Goal: Task Accomplishment & Management: Use online tool/utility

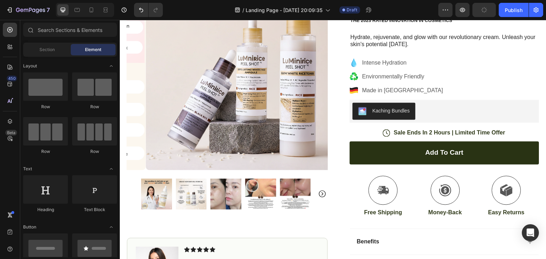
scroll to position [93, 0]
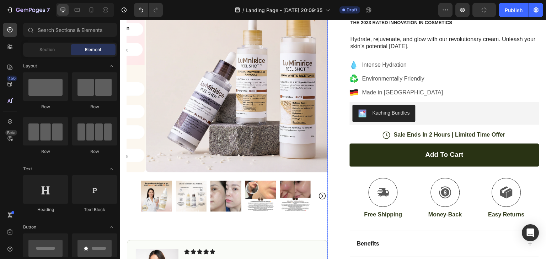
click at [181, 212] on img at bounding box center [191, 196] width 31 height 31
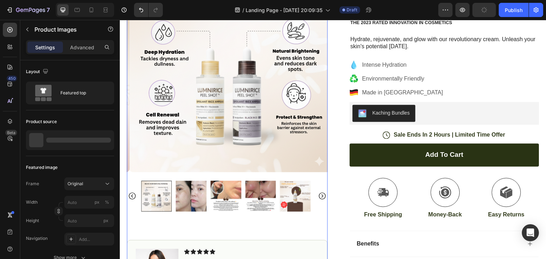
click at [203, 212] on img at bounding box center [191, 196] width 31 height 31
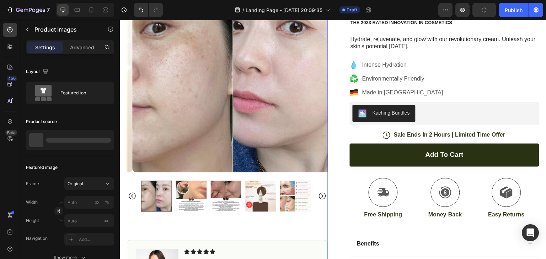
click at [215, 212] on img at bounding box center [225, 196] width 31 height 31
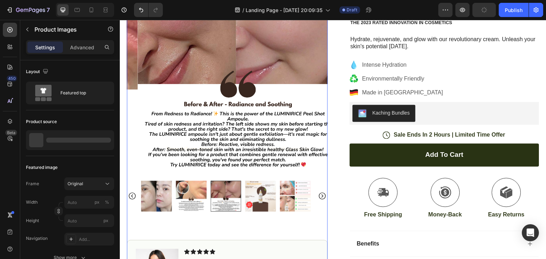
click at [252, 212] on img at bounding box center [260, 196] width 31 height 31
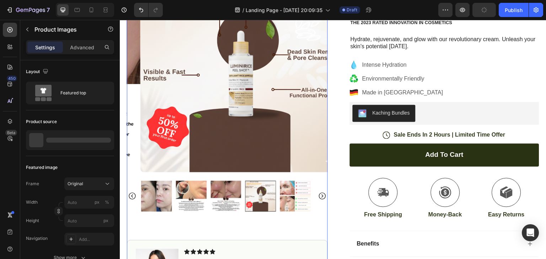
click at [283, 212] on img at bounding box center [295, 196] width 31 height 31
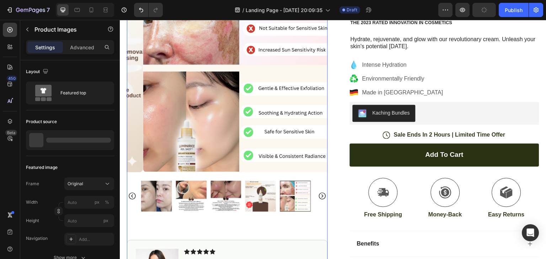
click at [320, 201] on icon "Carousel Next Arrow" at bounding box center [322, 196] width 9 height 9
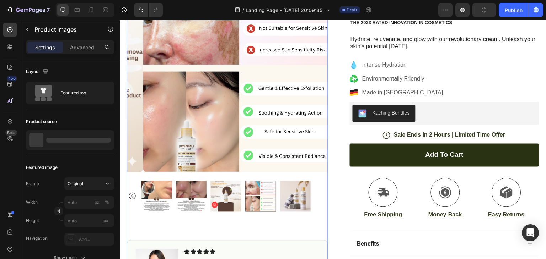
click at [279, 212] on div at bounding box center [227, 196] width 172 height 31
click at [292, 212] on img at bounding box center [295, 196] width 31 height 31
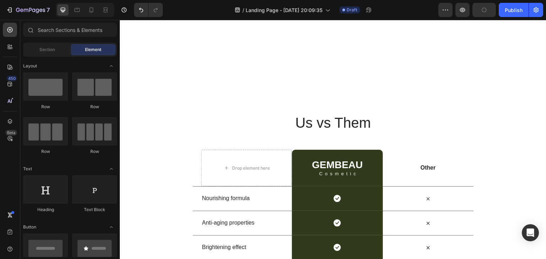
scroll to position [1661, 0]
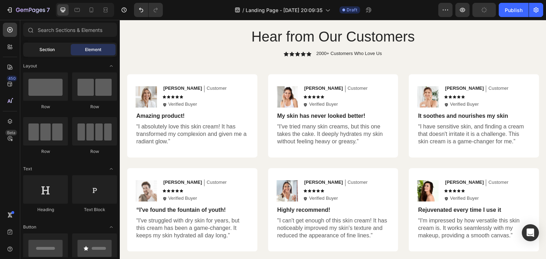
click at [51, 54] on div "Section" at bounding box center [47, 49] width 45 height 11
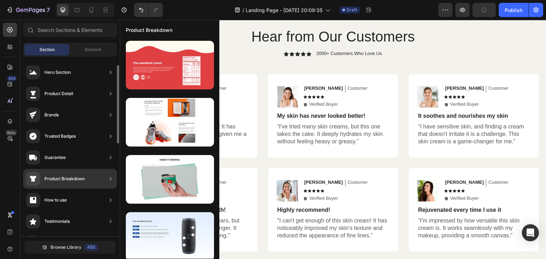
scroll to position [22, 0]
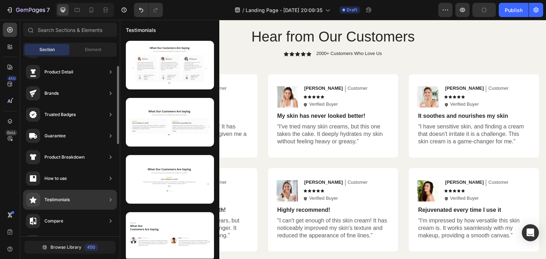
click at [94, 202] on div "Testimonials" at bounding box center [70, 200] width 94 height 20
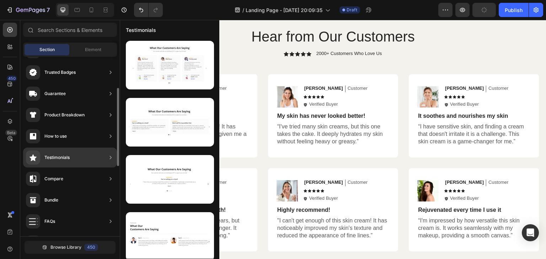
scroll to position [66, 0]
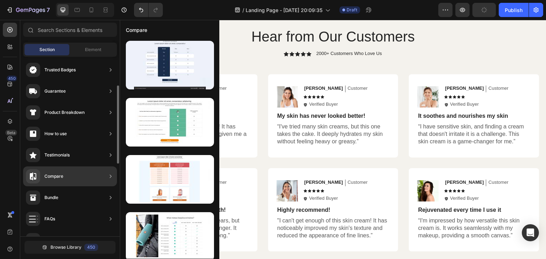
click at [94, 174] on div "Compare" at bounding box center [70, 177] width 94 height 20
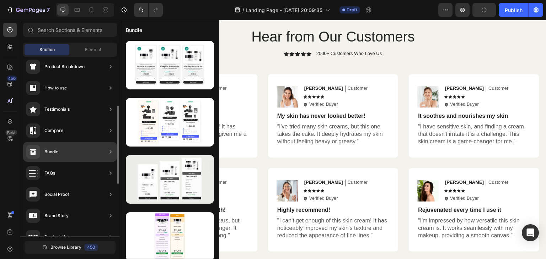
scroll to position [112, 0]
click at [83, 150] on div "Bundle" at bounding box center [70, 152] width 94 height 20
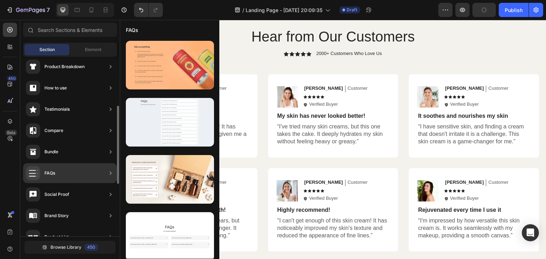
click at [75, 168] on div "FAQs" at bounding box center [70, 173] width 94 height 20
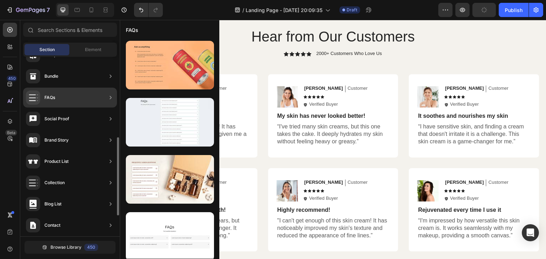
scroll to position [189, 0]
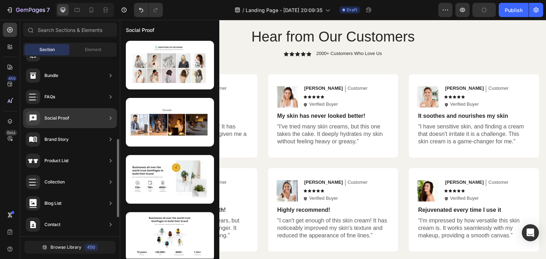
click at [82, 118] on div "Social Proof" at bounding box center [70, 118] width 94 height 20
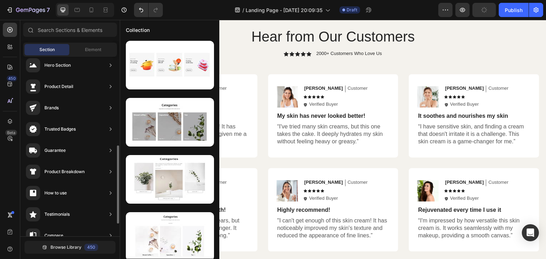
scroll to position [0, 0]
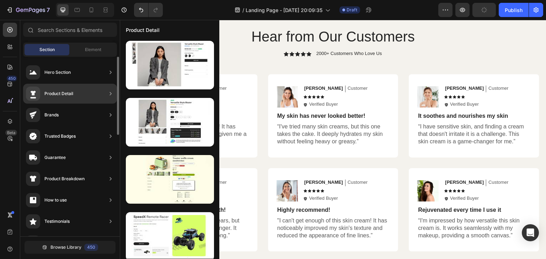
click at [92, 101] on div "Product Detail" at bounding box center [70, 94] width 94 height 20
click at [64, 94] on div "Product Detail" at bounding box center [58, 93] width 29 height 7
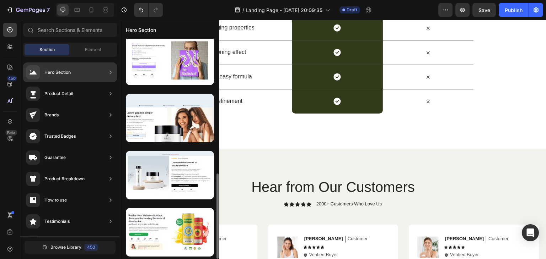
scroll to position [347, 0]
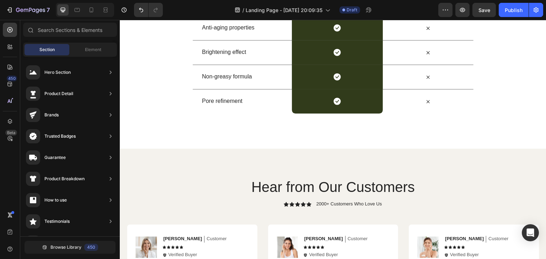
click at [0, 87] on div "450 Beta" at bounding box center [10, 139] width 20 height 239
click at [10, 81] on icon at bounding box center [9, 84] width 7 height 7
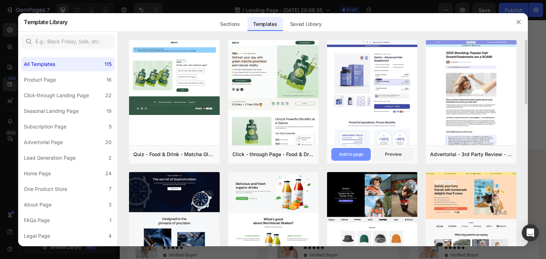
click at [349, 158] on button "Add to page" at bounding box center [350, 154] width 39 height 13
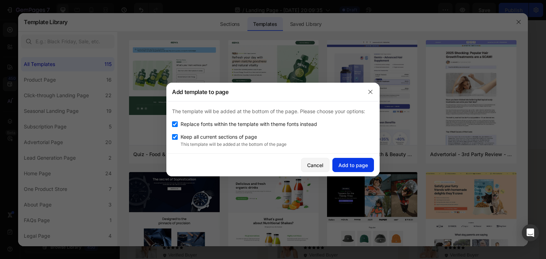
click at [354, 163] on div "Add to page" at bounding box center [352, 165] width 29 height 7
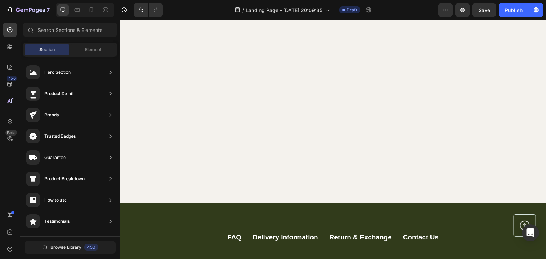
scroll to position [2020, 0]
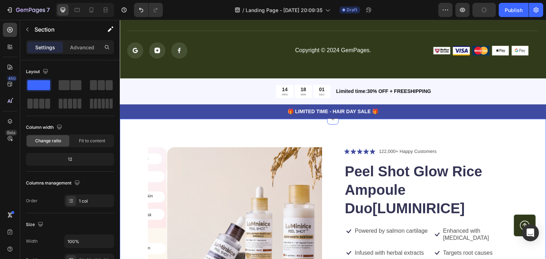
scroll to position [1961, 0]
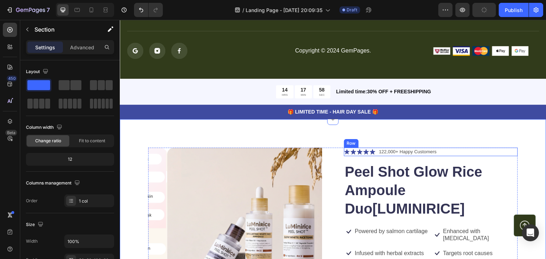
scroll to position [1916, 0]
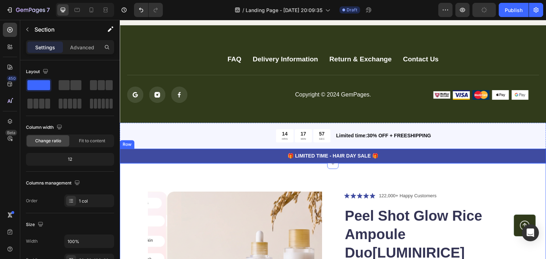
click at [455, 149] on div "🎁 LIMITED TIME - HAIR DAY SALE 🎁 Text Block Row" at bounding box center [333, 156] width 426 height 15
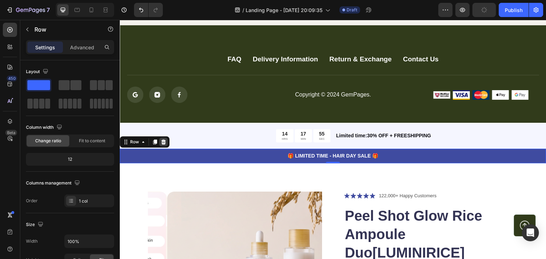
click at [163, 144] on icon at bounding box center [163, 142] width 5 height 5
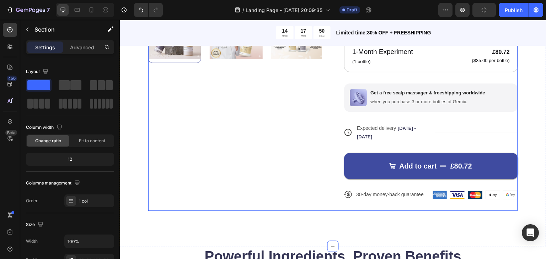
scroll to position [2376, 0]
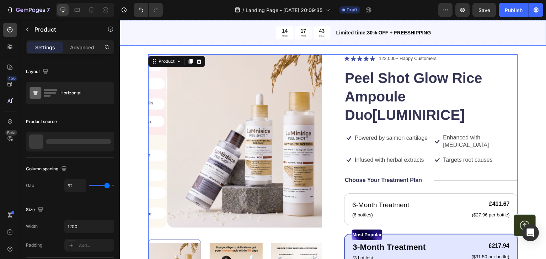
scroll to position [1983, 0]
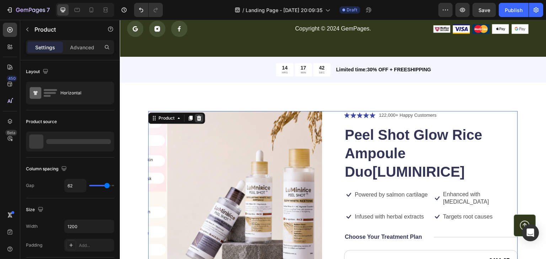
click at [200, 120] on icon at bounding box center [199, 118] width 5 height 5
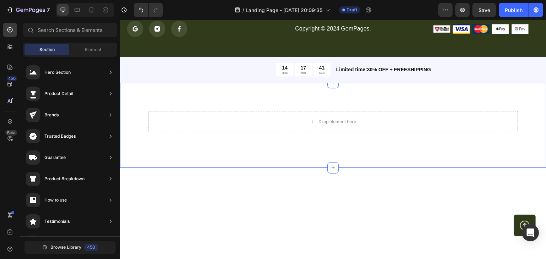
click at [463, 98] on div "Drop element here Section 11/25" at bounding box center [333, 125] width 426 height 85
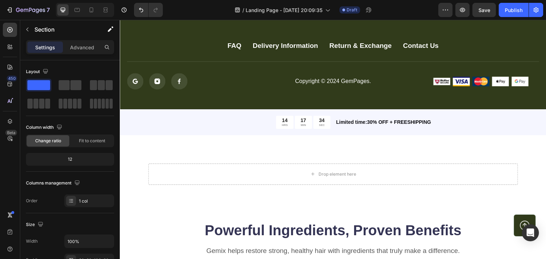
scroll to position [1973, 0]
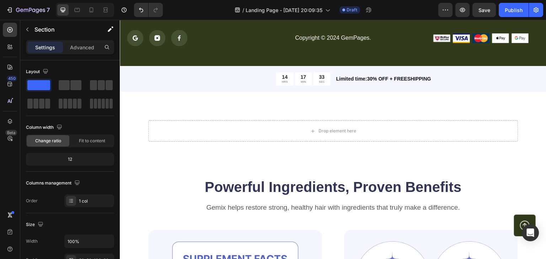
click at [525, 117] on div "Drop element here Section 11/25" at bounding box center [333, 134] width 426 height 85
click at [218, 160] on div "Drop element here Section 11/25" at bounding box center [333, 134] width 426 height 85
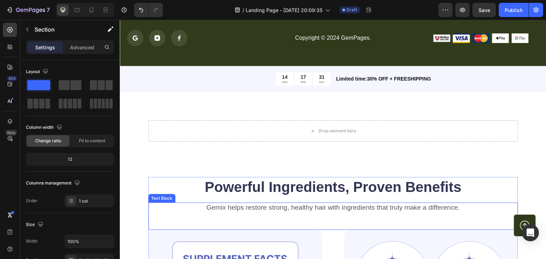
click at [174, 211] on p "Gemix helps restore strong, healthy hair with ingredients that truly make a dif…" at bounding box center [333, 208] width 368 height 9
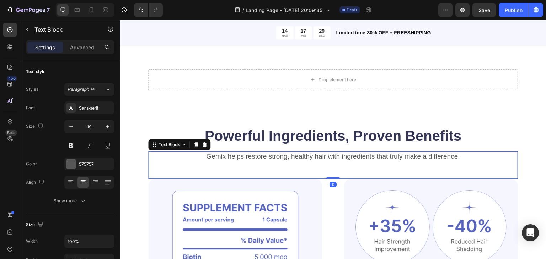
scroll to position [2028, 0]
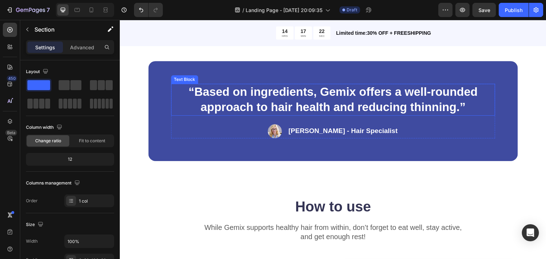
scroll to position [2714, 0]
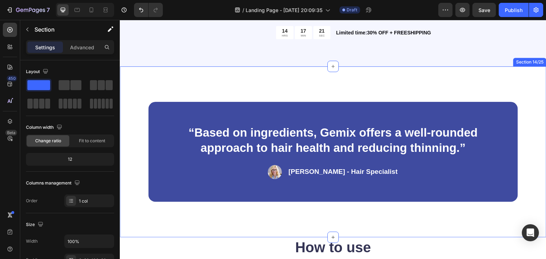
click at [526, 101] on div "“Based on ingredients, Gemix offers a well-rounded approach to hair health and …" at bounding box center [333, 151] width 426 height 171
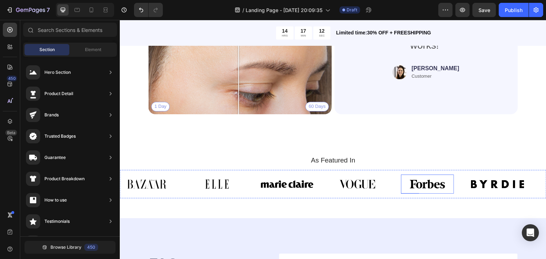
scroll to position [3274, 0]
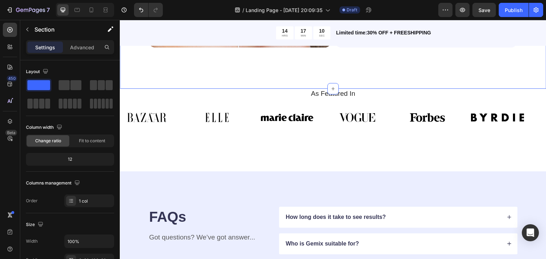
scroll to position [3355, 0]
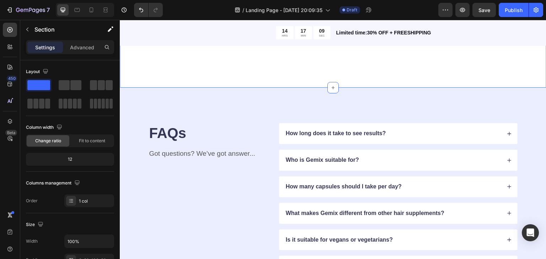
click at [379, 72] on div "As Featured In Heading Image Image Image Image Image Image Image Image Image Im…" at bounding box center [333, 46] width 426 height 83
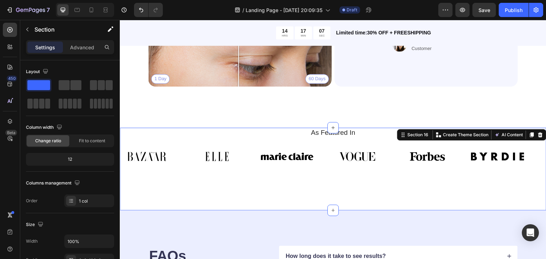
click at [538, 133] on icon at bounding box center [540, 135] width 5 height 5
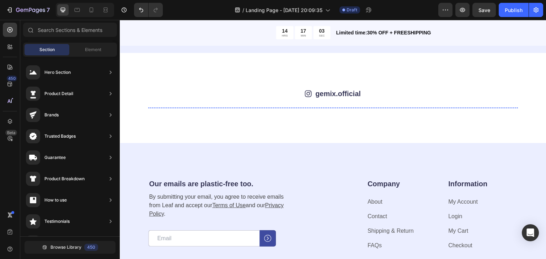
scroll to position [3532, 0]
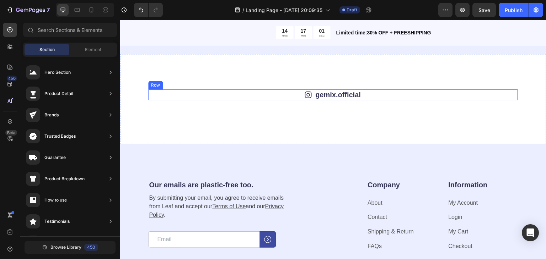
click at [279, 95] on div "Icon gemix.official Text Block Row" at bounding box center [333, 95] width 370 height 11
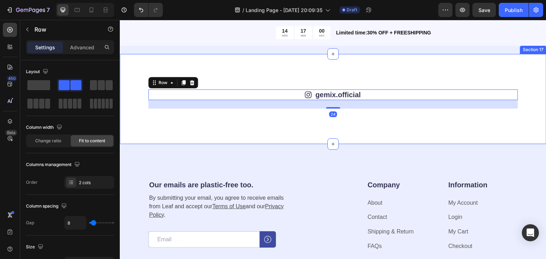
click at [413, 76] on div "Icon gemix.official Text Block Row 24 Image Image Image Image Image Image Image…" at bounding box center [333, 99] width 426 height 90
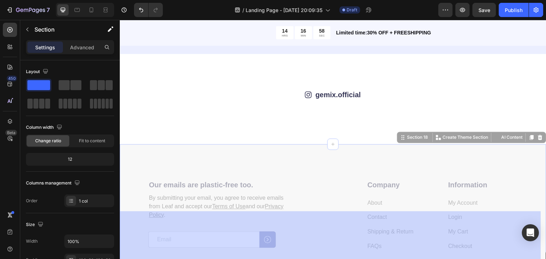
drag, startPoint x: 546, startPoint y: 242, endPoint x: 542, endPoint y: 218, distance: 24.4
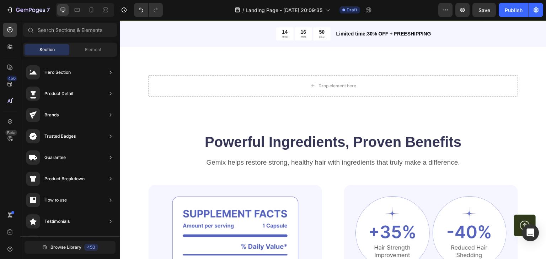
scroll to position [1887, 0]
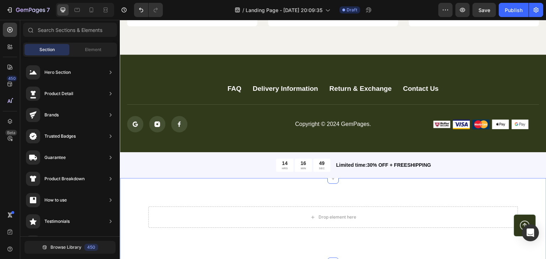
click at [516, 200] on div "Drop element here Section 11" at bounding box center [333, 220] width 426 height 85
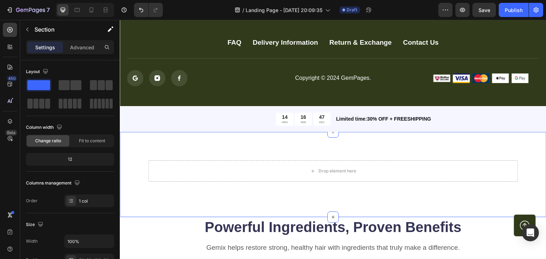
scroll to position [1934, 0]
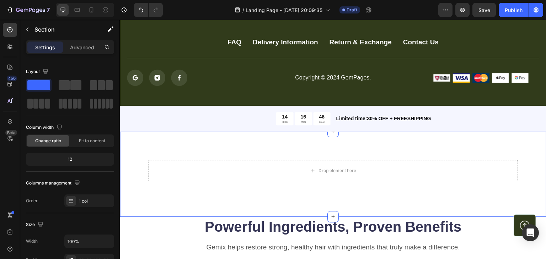
click at [196, 139] on div "Drop element here Section 11 You can create reusable sections Create Theme Sect…" at bounding box center [333, 174] width 426 height 85
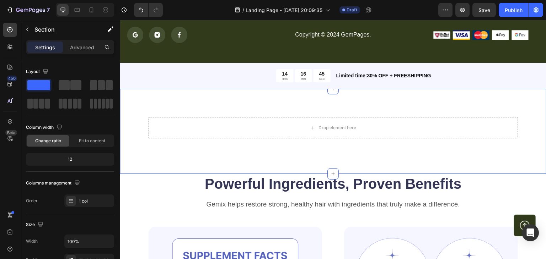
scroll to position [1979, 0]
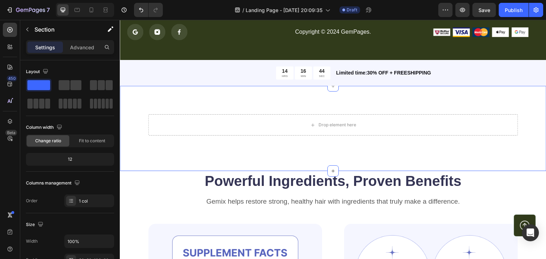
click at [214, 147] on div "Drop element here Section 11 You can create reusable sections Create Theme Sect…" at bounding box center [333, 128] width 426 height 85
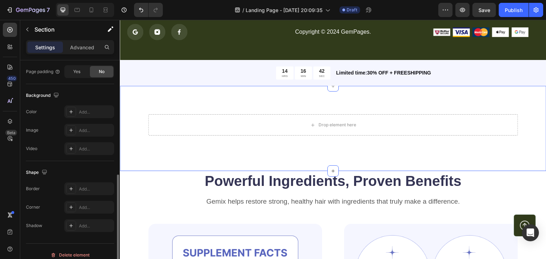
scroll to position [214, 0]
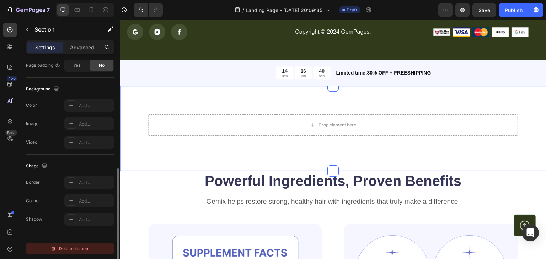
click at [86, 250] on div "Delete element" at bounding box center [69, 249] width 39 height 9
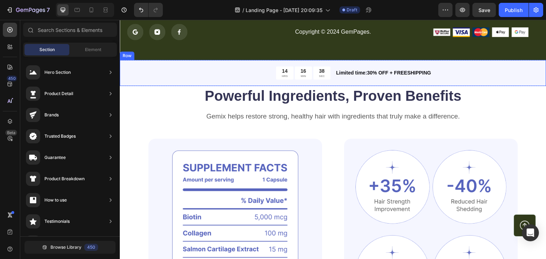
click at [476, 72] on p "Limited time:30% OFF + FREESHIPPING" at bounding box center [440, 72] width 209 height 7
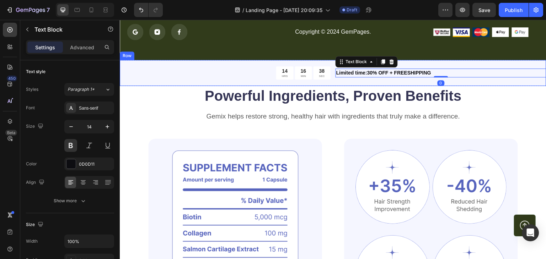
click at [505, 81] on div "14 HRS 16 MIN 38 SEC Countdown Timer Limited time:30% OFF + FREESHIPPING Text B…" at bounding box center [333, 73] width 426 height 26
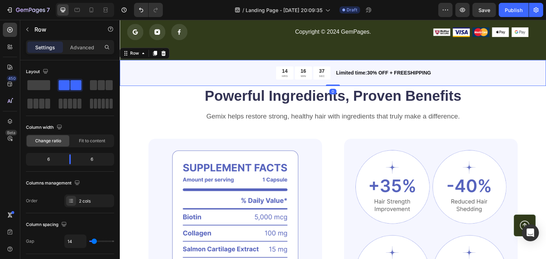
click at [505, 81] on div "14 HRS 16 MIN 37 SEC Countdown Timer Limited time:30% OFF + FREESHIPPING Text B…" at bounding box center [333, 73] width 426 height 26
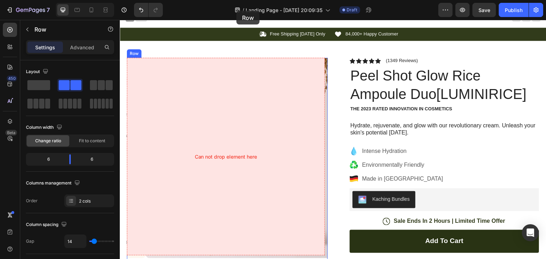
scroll to position [0, 0]
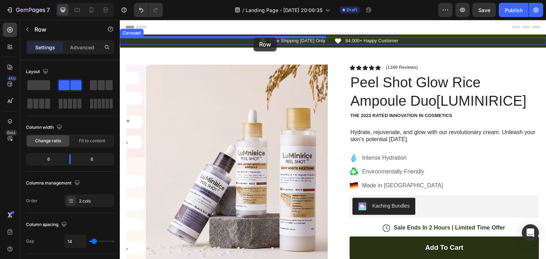
drag, startPoint x: 228, startPoint y: 81, endPoint x: 253, endPoint y: 38, distance: 50.6
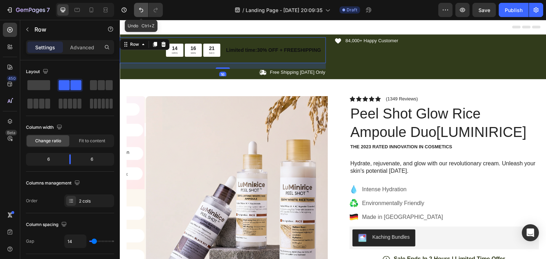
click at [146, 13] on button "Undo/Redo" at bounding box center [141, 10] width 14 height 14
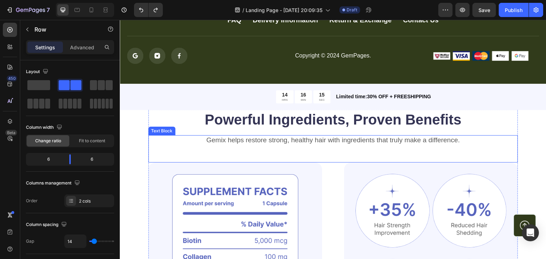
scroll to position [1854, 0]
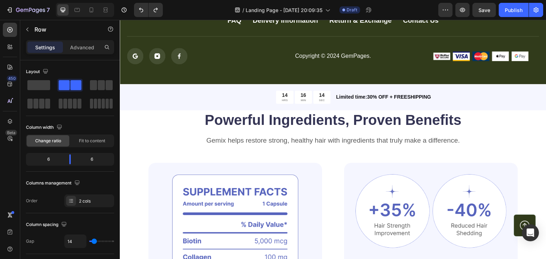
click at [502, 107] on div "14 HRS 16 MIN 14 SEC Countdown Timer Limited time:30% OFF + FREESHIPPING Text B…" at bounding box center [333, 97] width 426 height 26
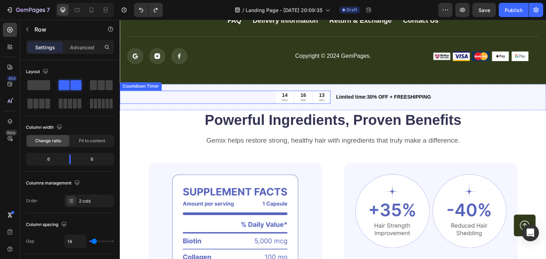
click at [236, 101] on div "14 HRS 16 MIN 13 SEC" at bounding box center [225, 97] width 211 height 13
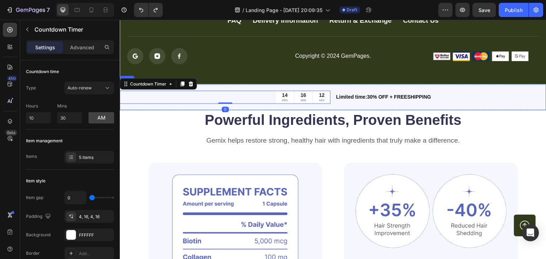
click at [233, 106] on div "14 HRS 16 MIN 12 SEC Countdown Timer 0 Limited time:30% OFF + FREESHIPPING Text…" at bounding box center [333, 97] width 426 height 26
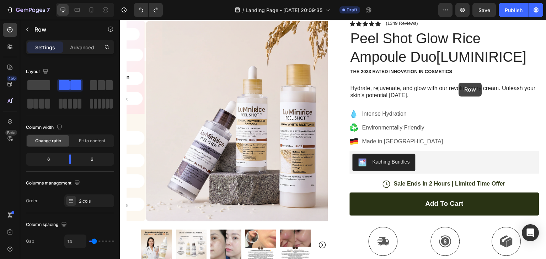
scroll to position [0, 0]
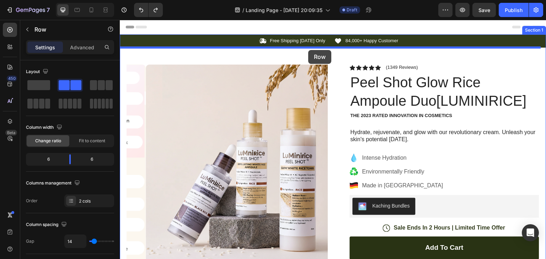
drag, startPoint x: 485, startPoint y: 104, endPoint x: 308, endPoint y: 50, distance: 185.2
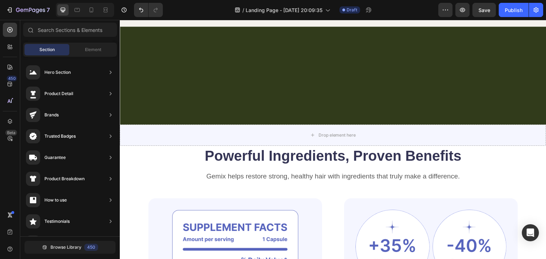
scroll to position [2124, 0]
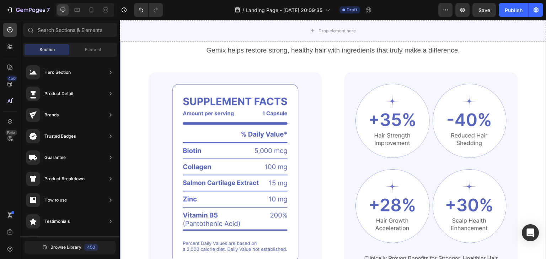
click at [530, 77] on div "Powerful Ingredients, Proven Benefits Heading Gemix helps restore strong, healt…" at bounding box center [333, 164] width 426 height 288
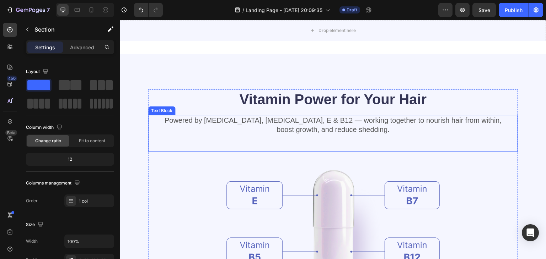
scroll to position [2430, 0]
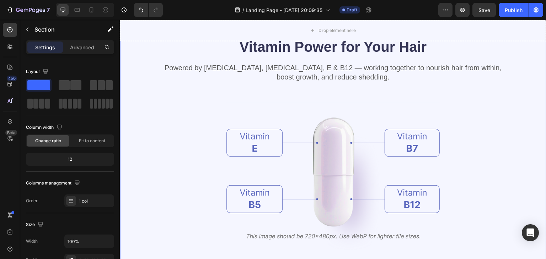
click at [521, 125] on div "Vitamin Power for Your Hair Heading Powered by Biotin, Vitamin B5, E & B12 — wo…" at bounding box center [333, 172] width 426 height 342
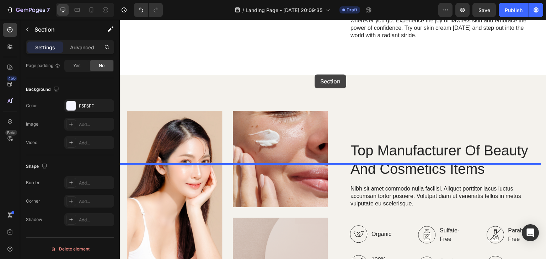
scroll to position [771, 0]
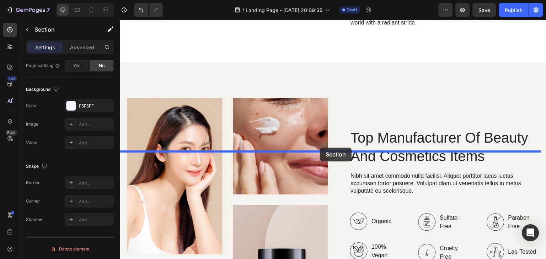
drag, startPoint x: 283, startPoint y: 70, endPoint x: 320, endPoint y: 148, distance: 86.0
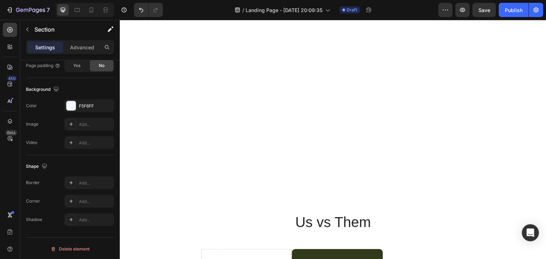
scroll to position [1823, 0]
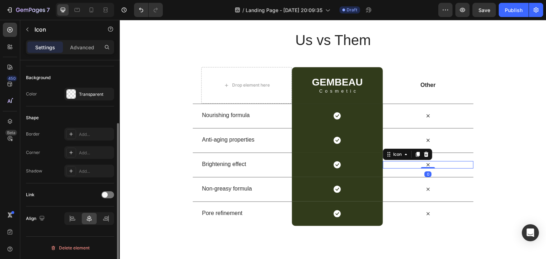
click at [383, 166] on div "Icon 0" at bounding box center [428, 164] width 91 height 7
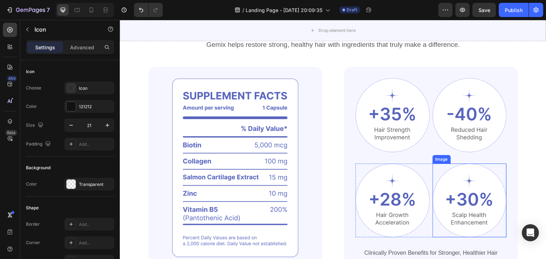
scroll to position [2525, 0]
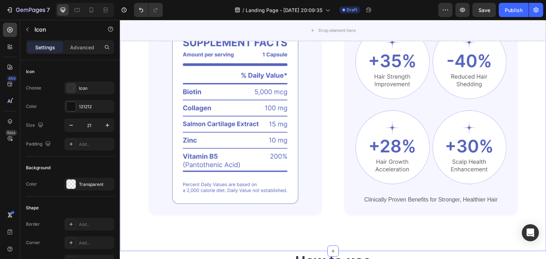
click at [532, 116] on div "Powerful Ingredients, Proven Benefits Heading Gemix helps restore strong, healt…" at bounding box center [333, 106] width 426 height 291
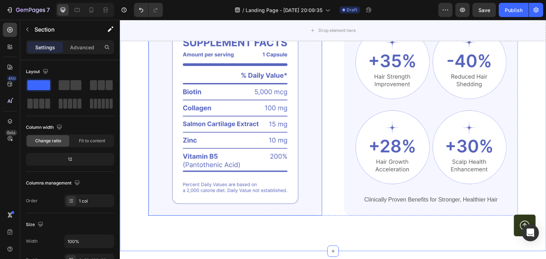
scroll to position [2410, 0]
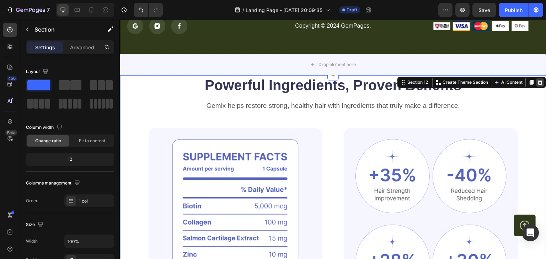
click at [538, 83] on icon at bounding box center [540, 82] width 5 height 5
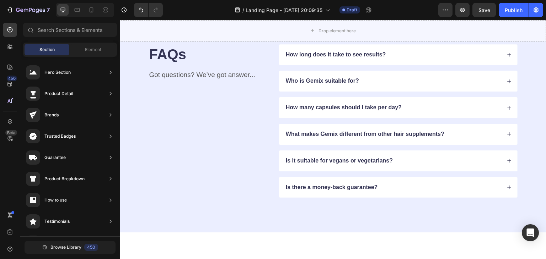
scroll to position [3003, 0]
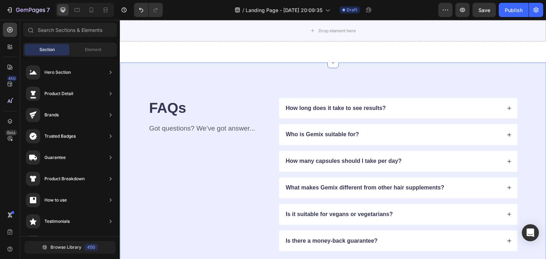
click at [407, 69] on div "FAQs Heading Got questions? We’ve got answer... Text Block How long does it tak…" at bounding box center [333, 175] width 426 height 224
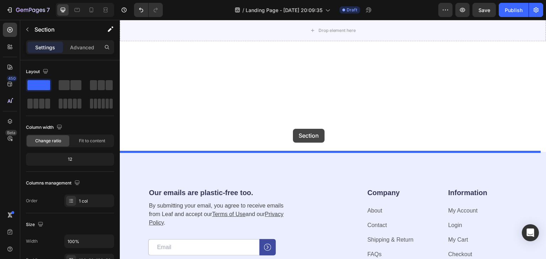
drag, startPoint x: 306, startPoint y: 71, endPoint x: 295, endPoint y: 148, distance: 77.9
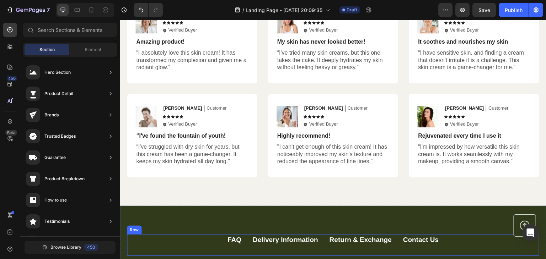
scroll to position [2243, 0]
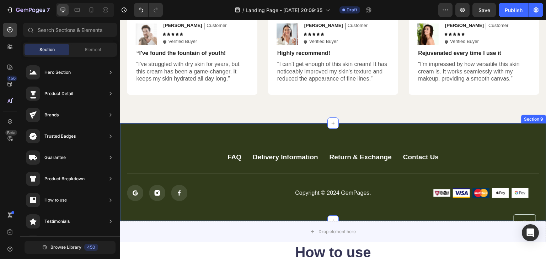
click at [480, 133] on div "FAQ Button Delivery Information Button Return & Exchange Button Contact Us Butt…" at bounding box center [333, 172] width 426 height 98
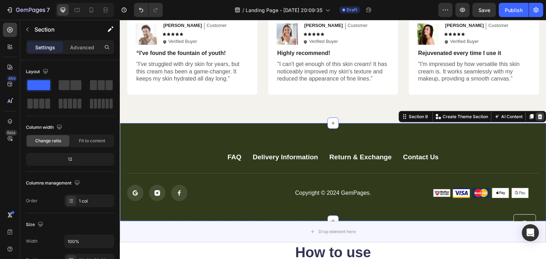
click at [538, 114] on icon at bounding box center [540, 116] width 5 height 5
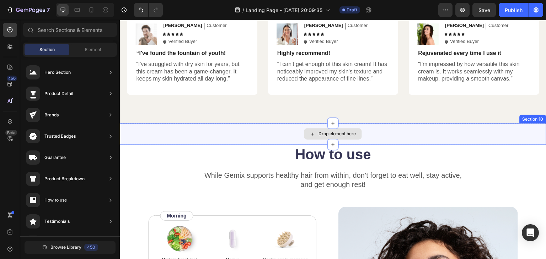
click at [398, 136] on div "Drop element here" at bounding box center [333, 133] width 426 height 21
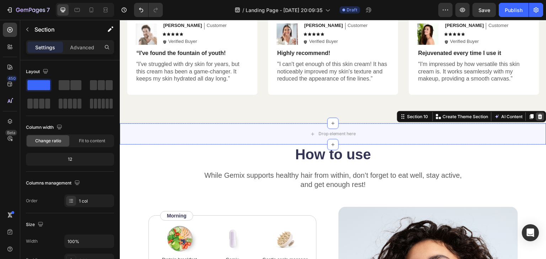
click at [538, 119] on icon at bounding box center [540, 116] width 5 height 5
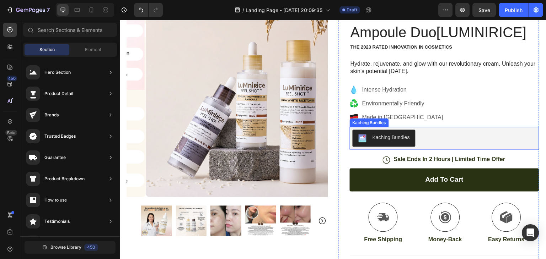
scroll to position [0, 0]
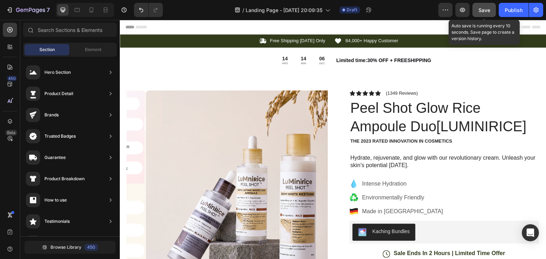
click at [481, 14] on button "Save" at bounding box center [483, 10] width 23 height 14
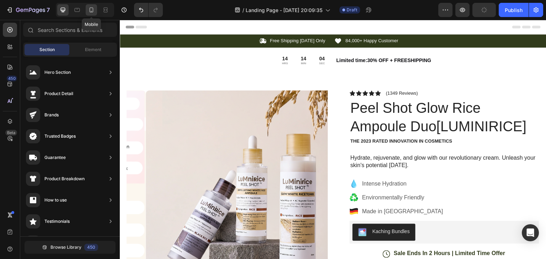
click at [91, 9] on icon at bounding box center [91, 9] width 7 height 7
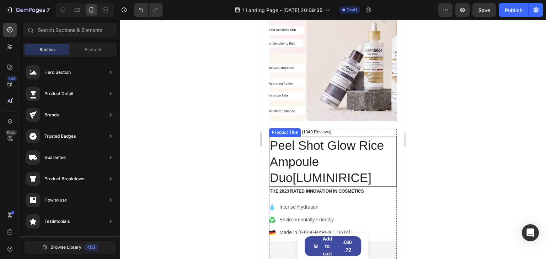
scroll to position [119, 0]
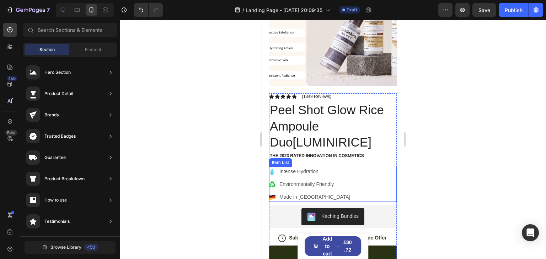
click at [307, 168] on p "Intense Hydration" at bounding box center [314, 171] width 71 height 7
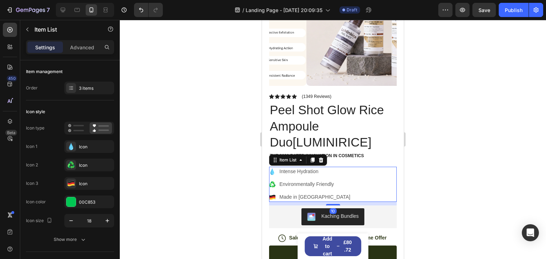
click at [348, 178] on div "Intense Hydration Environmentally Friendly Made in Germany" at bounding box center [333, 184] width 128 height 35
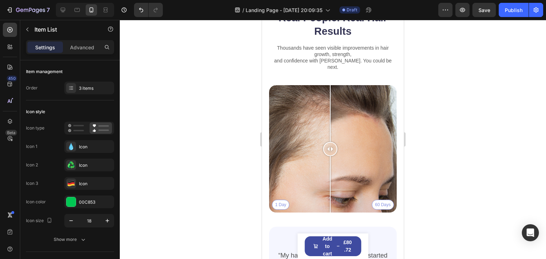
scroll to position [3306, 0]
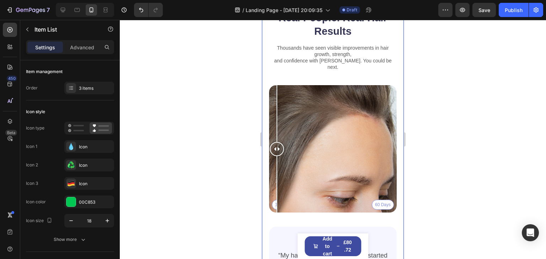
drag, startPoint x: 330, startPoint y: 141, endPoint x: 263, endPoint y: 135, distance: 67.0
click at [263, 135] on div "Real People. Real Hair Results Heading Thousands have seen visible improvements…" at bounding box center [333, 176] width 142 height 330
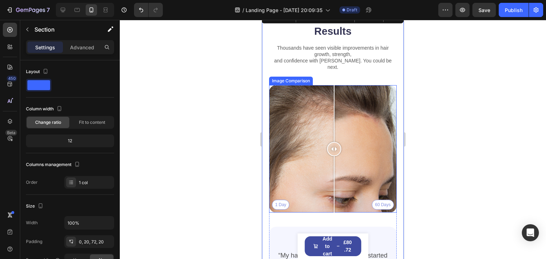
drag, startPoint x: 275, startPoint y: 139, endPoint x: 337, endPoint y: 148, distance: 62.5
click at [337, 148] on div at bounding box center [334, 149] width 14 height 128
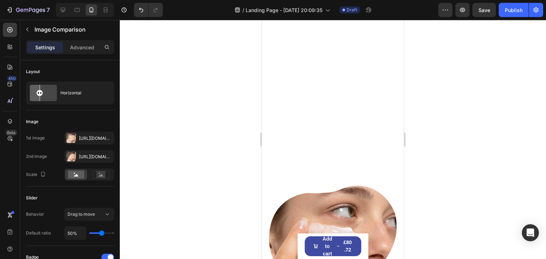
scroll to position [635, 0]
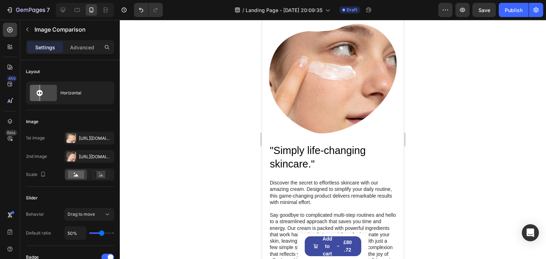
click at [335, 86] on img at bounding box center [333, 79] width 128 height 110
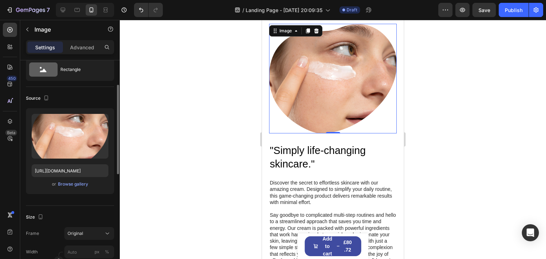
scroll to position [22, 0]
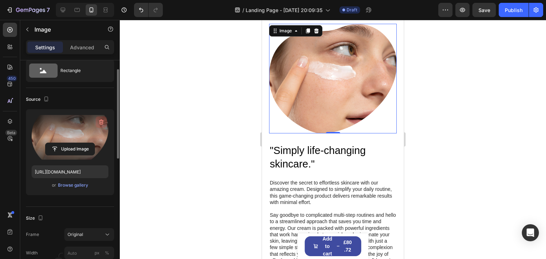
click at [103, 125] on button "button" at bounding box center [101, 122] width 11 height 11
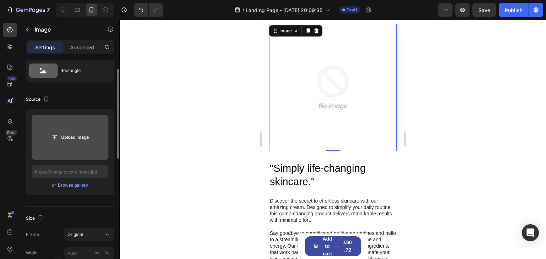
scroll to position [652, 0]
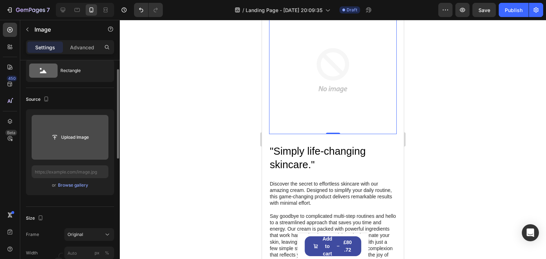
click at [75, 145] on input "file" at bounding box center [70, 137] width 77 height 45
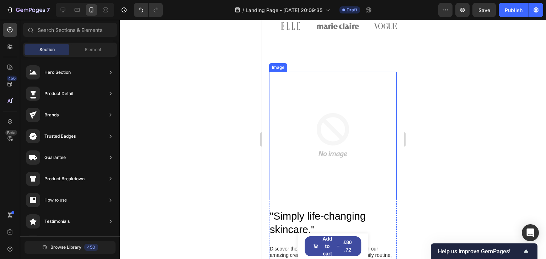
scroll to position [581, 0]
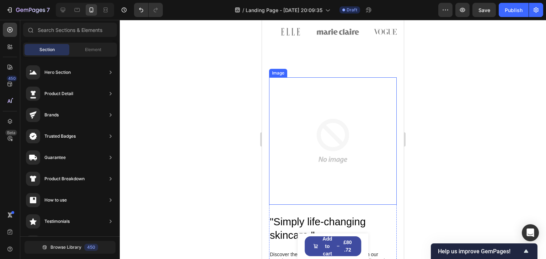
click at [356, 127] on img at bounding box center [333, 141] width 128 height 128
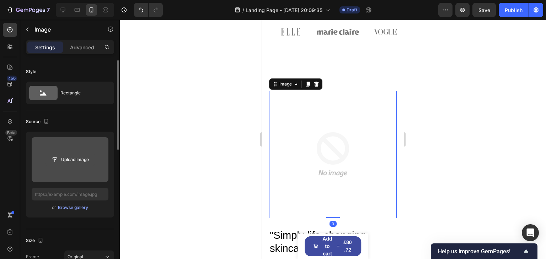
click at [65, 160] on input "file" at bounding box center [69, 160] width 49 height 12
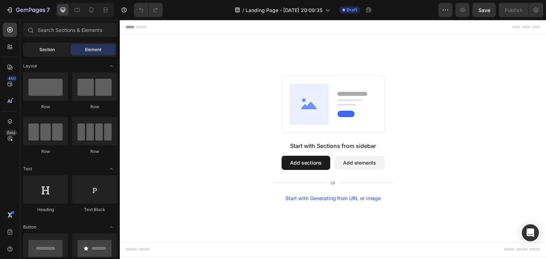
click at [48, 51] on span "Section" at bounding box center [46, 50] width 15 height 6
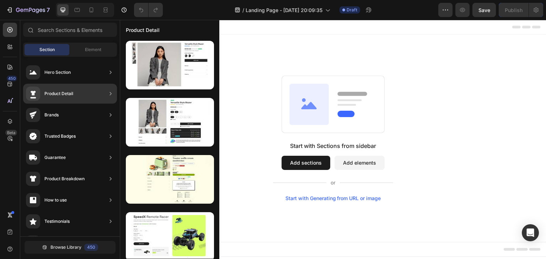
click at [73, 93] on div "Product Detail" at bounding box center [70, 94] width 94 height 20
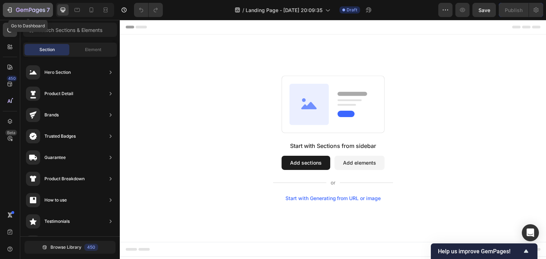
click at [11, 4] on button "7" at bounding box center [28, 10] width 50 height 14
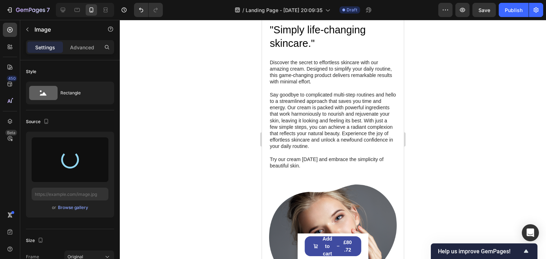
scroll to position [875, 0]
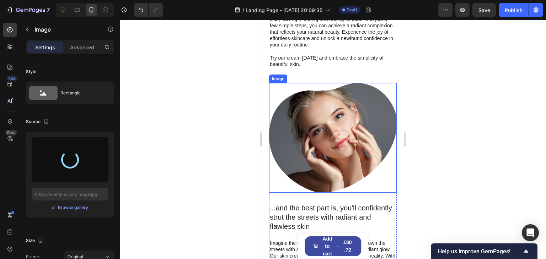
click at [315, 124] on img at bounding box center [333, 138] width 128 height 110
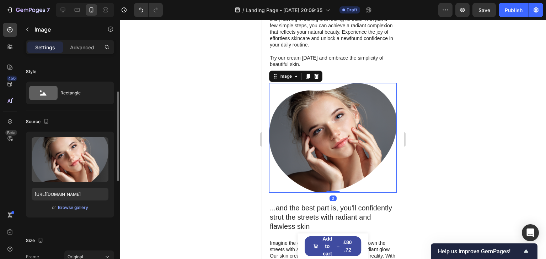
scroll to position [22, 0]
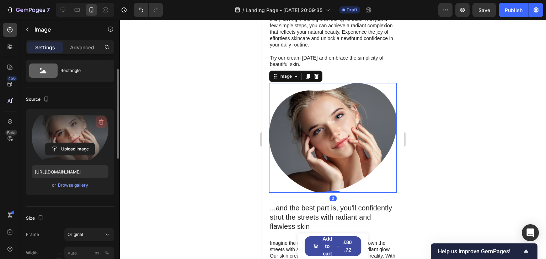
click at [99, 122] on icon "button" at bounding box center [101, 122] width 7 height 7
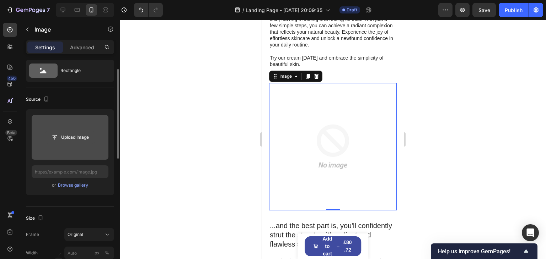
click at [76, 135] on input "file" at bounding box center [69, 137] width 49 height 12
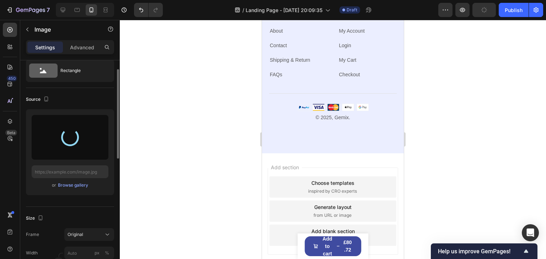
scroll to position [4262, 0]
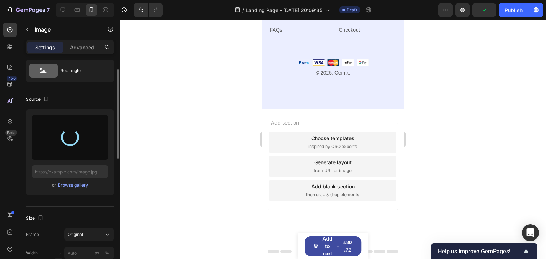
click at [392, 134] on div "Add section Choose templates inspired by CRO experts Generate layout from URL o…" at bounding box center [333, 166] width 130 height 87
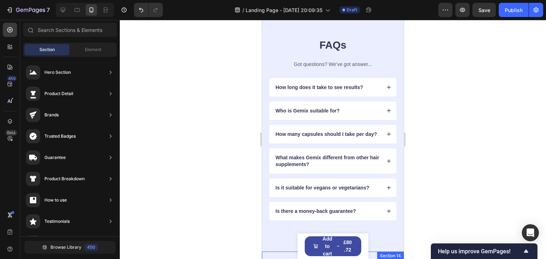
scroll to position [3840, 0]
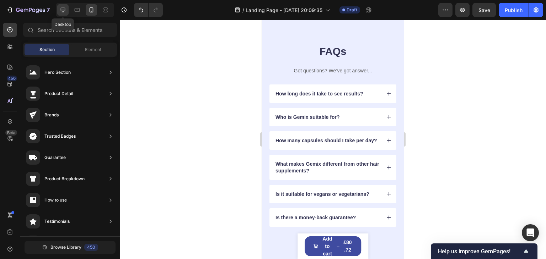
click at [60, 13] on icon at bounding box center [62, 9] width 7 height 7
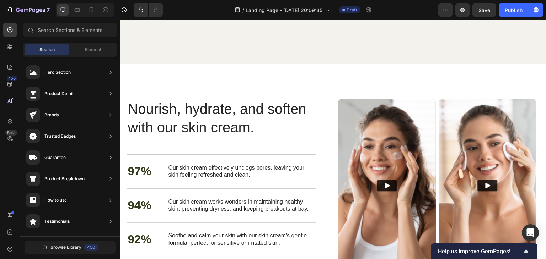
scroll to position [1876, 0]
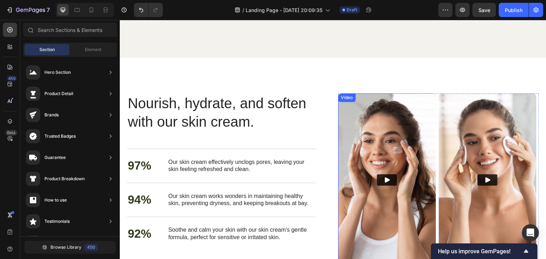
click at [365, 120] on img at bounding box center [387, 179] width 98 height 173
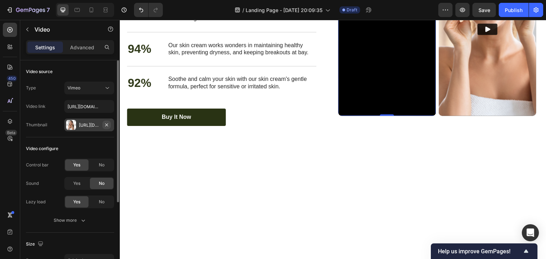
click at [104, 125] on icon "button" at bounding box center [107, 125] width 6 height 6
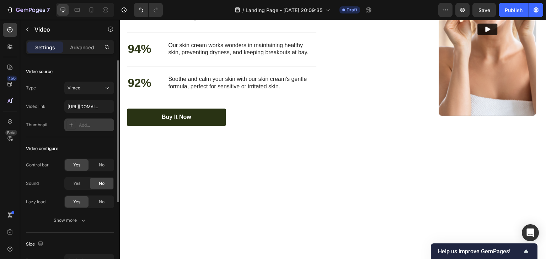
click at [77, 124] on div "Add..." at bounding box center [89, 125] width 50 height 13
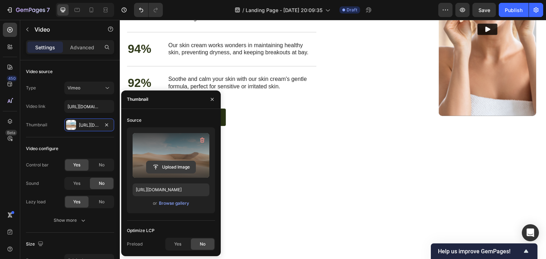
click at [166, 164] on input "file" at bounding box center [170, 167] width 49 height 12
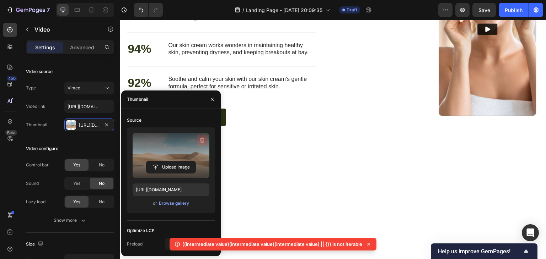
click at [200, 141] on icon "button" at bounding box center [202, 140] width 7 height 7
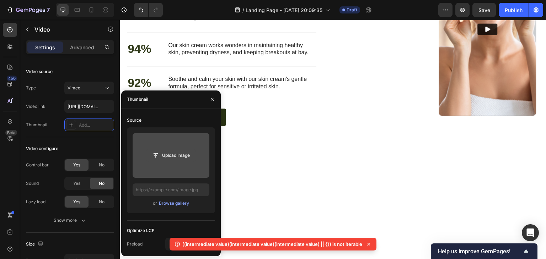
click at [163, 153] on input "file" at bounding box center [170, 156] width 49 height 12
click at [159, 158] on input "file" at bounding box center [170, 156] width 49 height 12
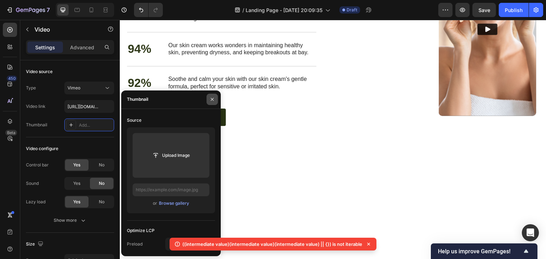
click at [211, 99] on icon "button" at bounding box center [212, 100] width 6 height 6
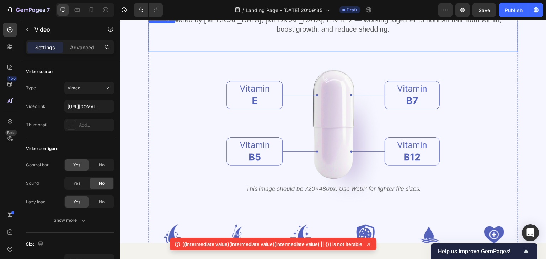
scroll to position [1295, 0]
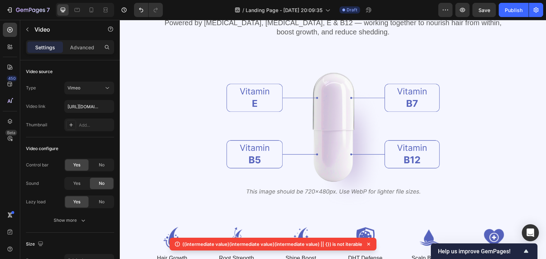
click at [113, 13] on div at bounding box center [85, 10] width 58 height 14
click at [109, 12] on div at bounding box center [105, 9] width 11 height 11
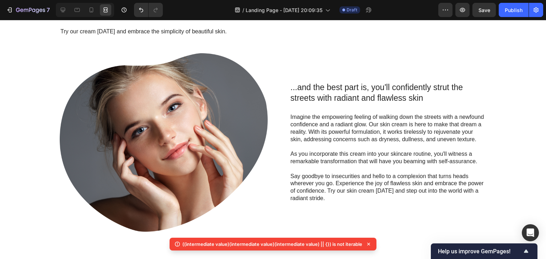
scroll to position [656, 0]
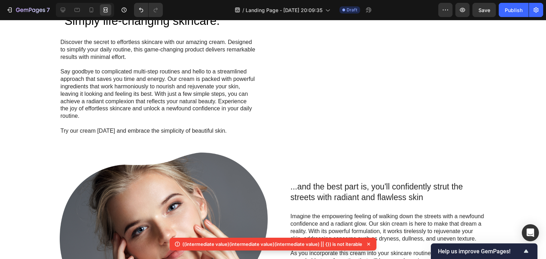
drag, startPoint x: 544, startPoint y: 109, endPoint x: 545, endPoint y: 37, distance: 72.1
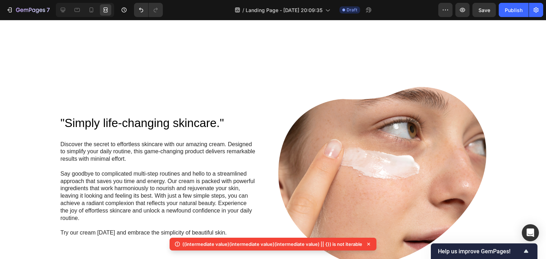
scroll to position [516, 0]
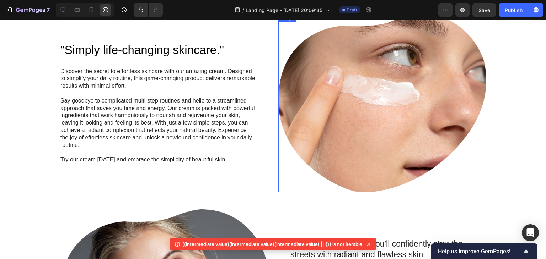
click at [417, 77] on img at bounding box center [382, 103] width 208 height 179
click at [61, 14] on div at bounding box center [62, 9] width 11 height 11
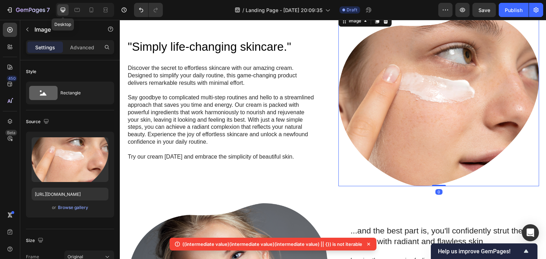
scroll to position [512, 0]
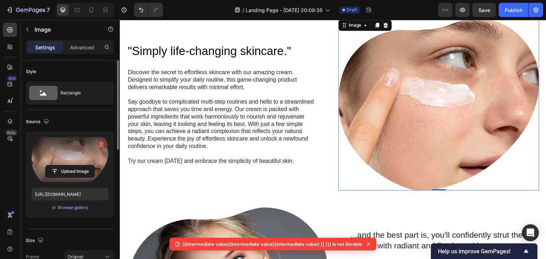
click at [104, 143] on icon "button" at bounding box center [101, 144] width 7 height 7
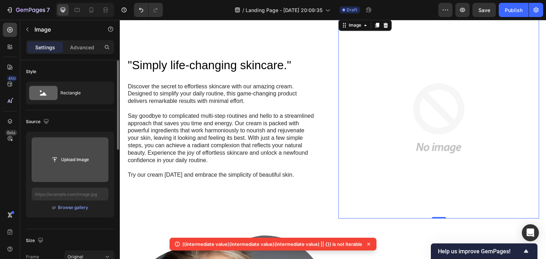
scroll to position [526, 0]
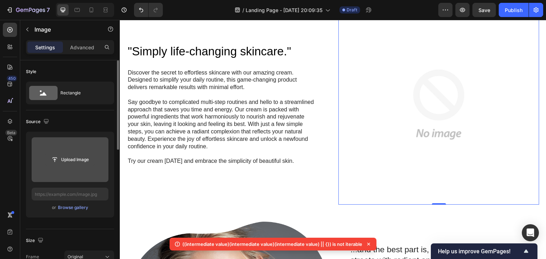
click at [65, 163] on input "file" at bounding box center [69, 160] width 49 height 12
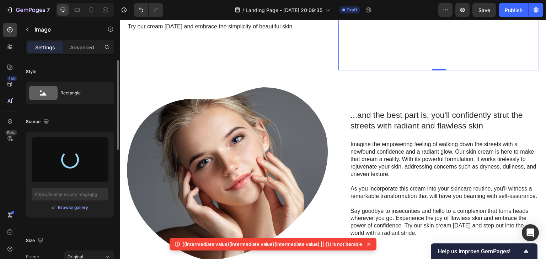
scroll to position [662, 0]
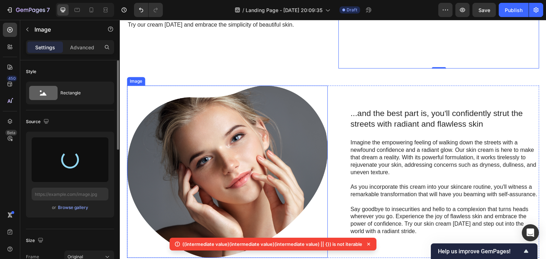
click at [211, 131] on img at bounding box center [227, 172] width 201 height 173
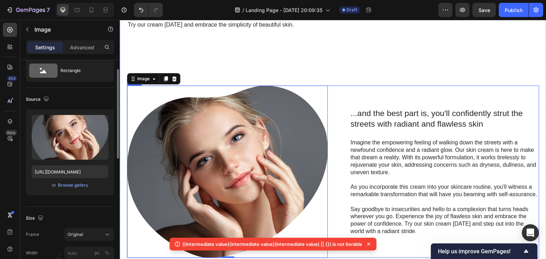
scroll to position [540, 0]
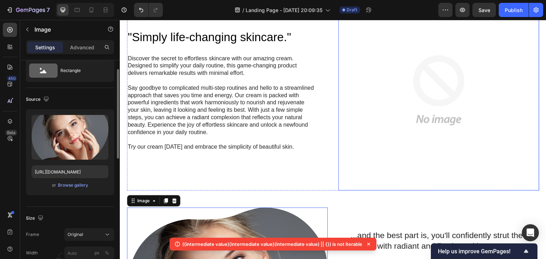
click at [428, 89] on img at bounding box center [438, 90] width 201 height 201
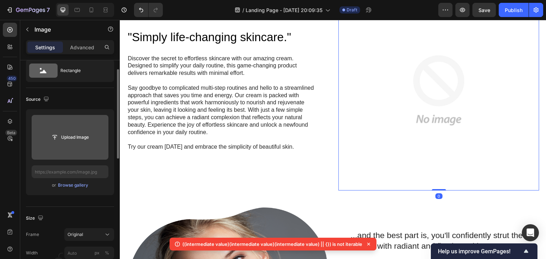
click at [42, 141] on div "Upload Image" at bounding box center [70, 137] width 77 height 13
click at [70, 139] on input "file" at bounding box center [69, 137] width 49 height 12
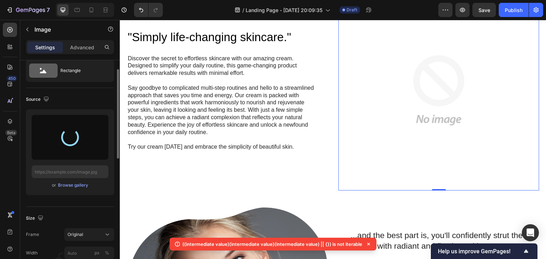
click at [370, 247] on icon at bounding box center [368, 244] width 7 height 7
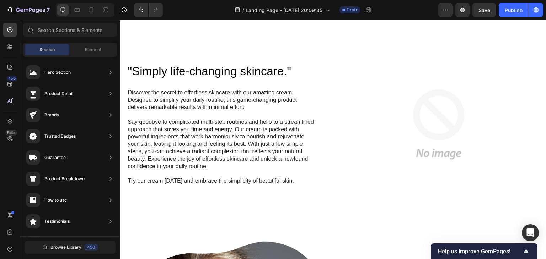
scroll to position [514, 0]
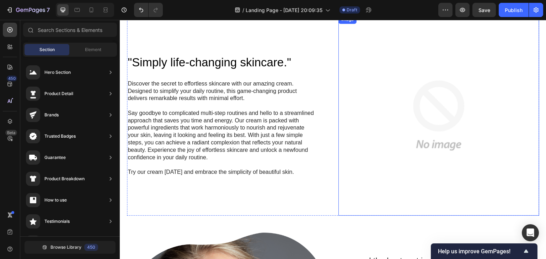
click at [417, 113] on img at bounding box center [438, 115] width 201 height 201
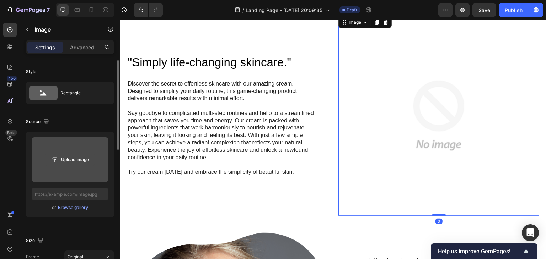
click at [65, 161] on input "file" at bounding box center [69, 160] width 49 height 12
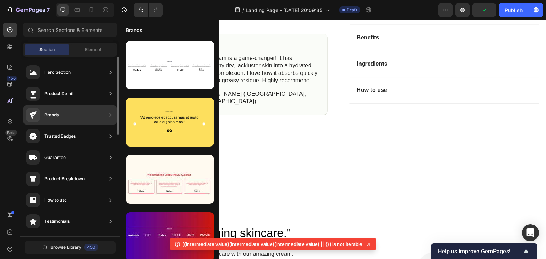
scroll to position [119, 0]
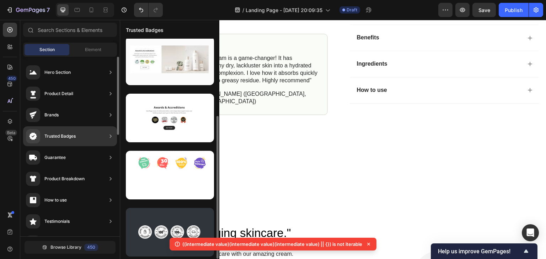
click at [108, 139] on icon at bounding box center [110, 136] width 7 height 7
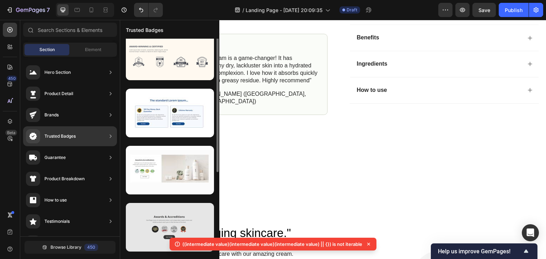
scroll to position [0, 0]
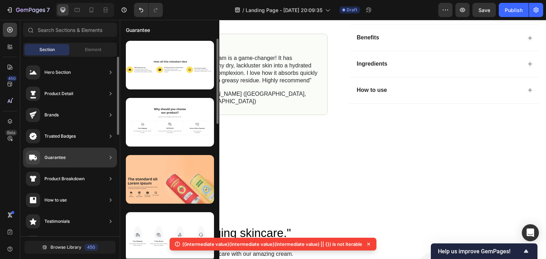
click at [112, 158] on icon at bounding box center [110, 157] width 7 height 7
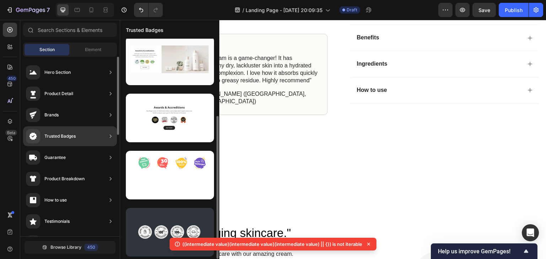
scroll to position [119, 0]
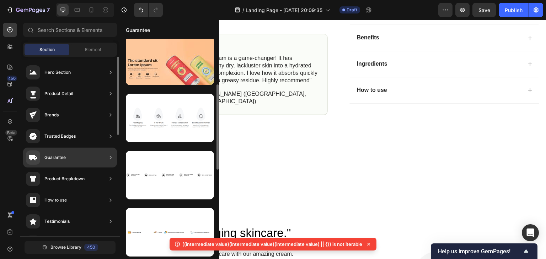
click at [85, 161] on div "Guarantee" at bounding box center [70, 158] width 94 height 20
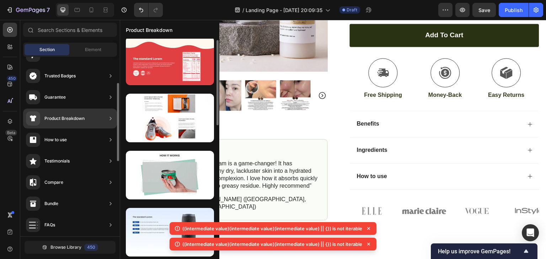
scroll to position [0, 0]
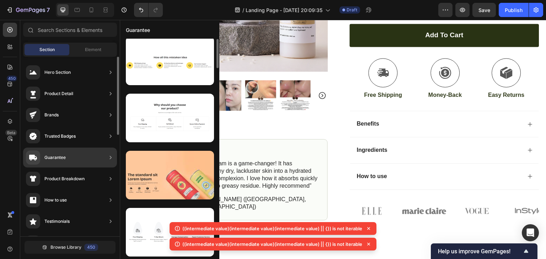
click at [102, 161] on div "Guarantee" at bounding box center [70, 158] width 94 height 20
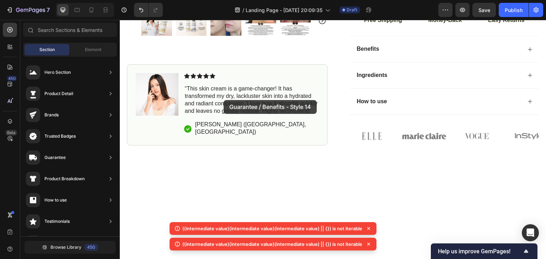
scroll to position [328, 0]
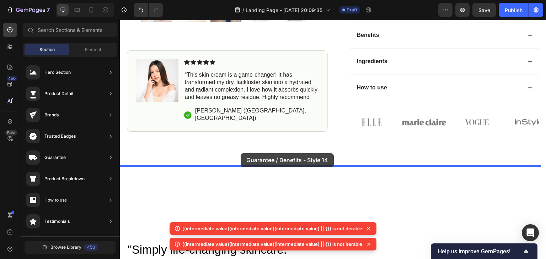
drag, startPoint x: 284, startPoint y: 168, endPoint x: 241, endPoint y: 153, distance: 45.6
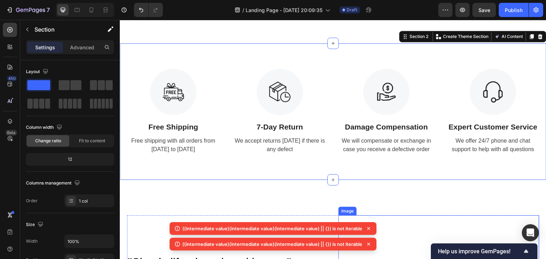
scroll to position [551, 0]
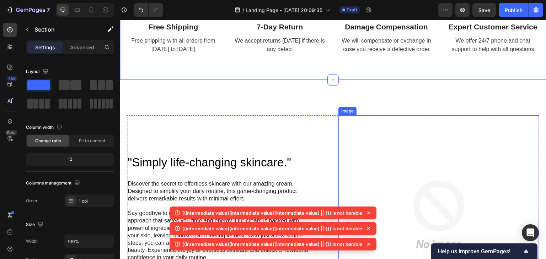
click at [426, 120] on img at bounding box center [438, 215] width 201 height 201
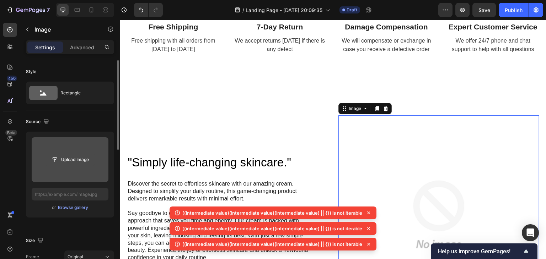
click at [72, 164] on input "file" at bounding box center [69, 160] width 49 height 12
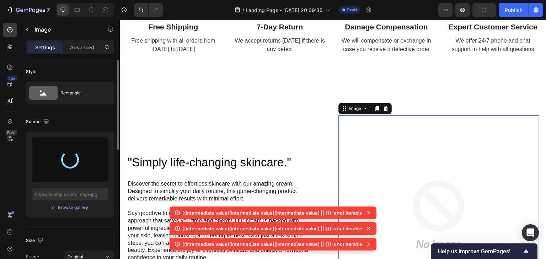
click at [368, 212] on icon at bounding box center [368, 213] width 7 height 7
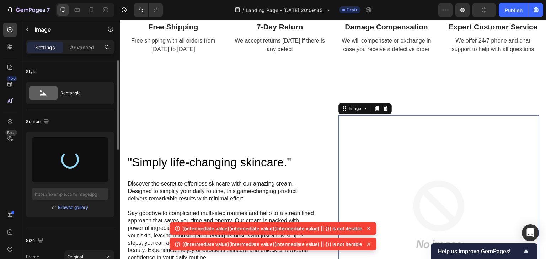
click at [370, 229] on icon at bounding box center [368, 228] width 7 height 7
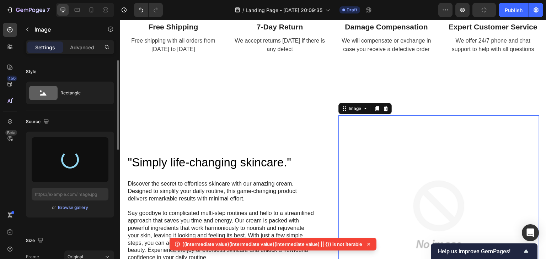
click at [367, 245] on icon at bounding box center [368, 244] width 3 height 3
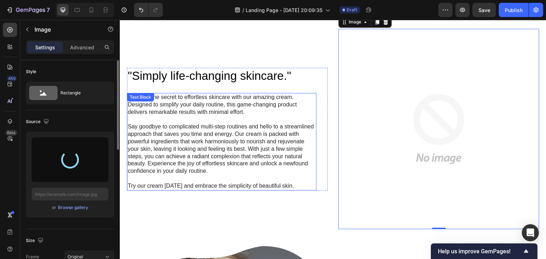
scroll to position [680, 0]
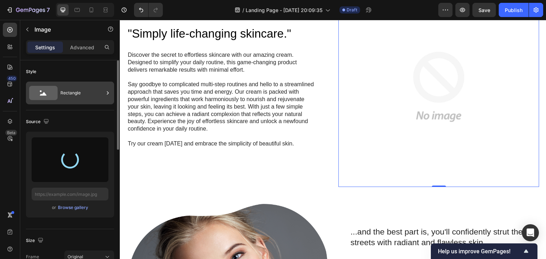
click at [108, 97] on div at bounding box center [107, 93] width 7 height 23
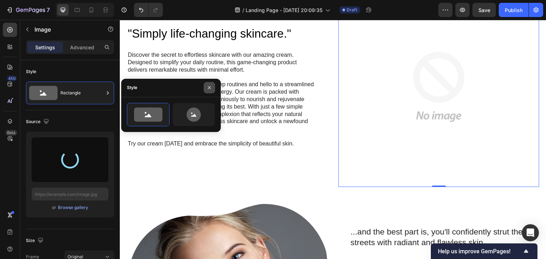
click at [209, 86] on icon "button" at bounding box center [209, 88] width 6 height 6
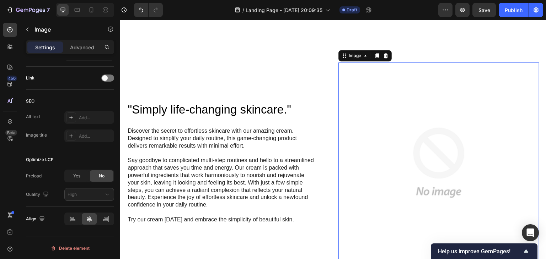
scroll to position [600, 0]
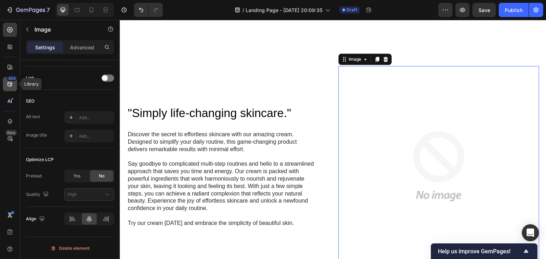
click at [12, 81] on div "450" at bounding box center [12, 79] width 10 height 6
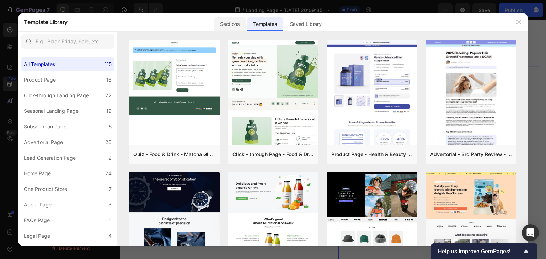
click at [227, 24] on div "Sections" at bounding box center [229, 24] width 31 height 14
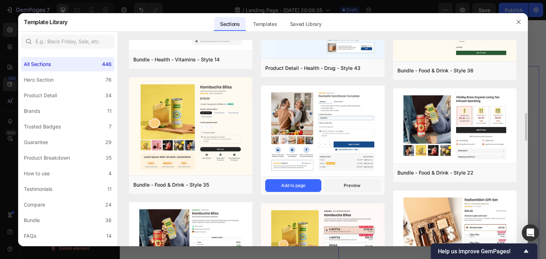
type input "https://cdn.shopify.com/s/files/1/0966/8388/4874/files/gempages_585525682461737…"
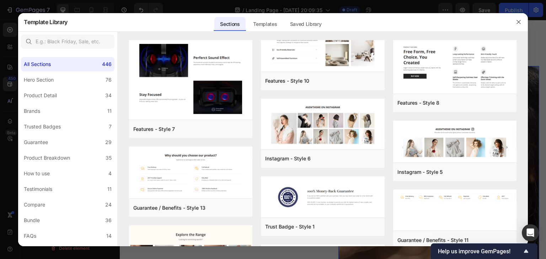
scroll to position [9517, 0]
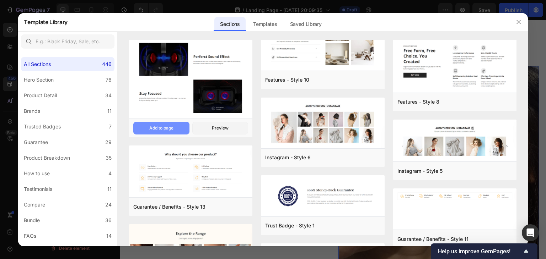
click at [173, 128] on div "Add to page" at bounding box center [161, 128] width 24 height 6
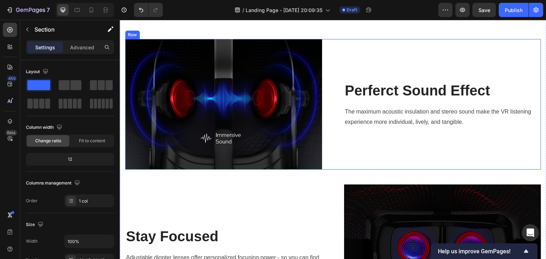
scroll to position [3606, 0]
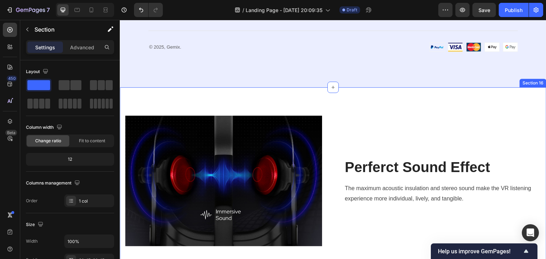
click at [429, 110] on div "Image Perferct Sound Effect Heading The maximum acoustic insulation and stereo …" at bounding box center [333, 254] width 426 height 334
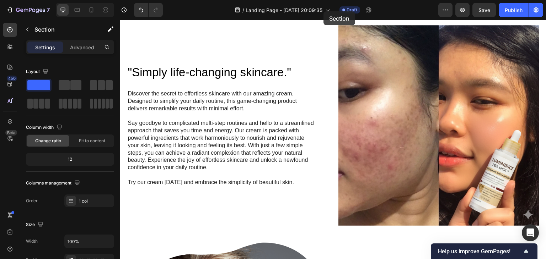
scroll to position [597, 0]
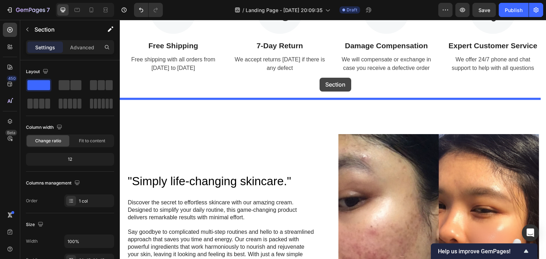
drag, startPoint x: 319, startPoint y: 108, endPoint x: 318, endPoint y: 97, distance: 11.5
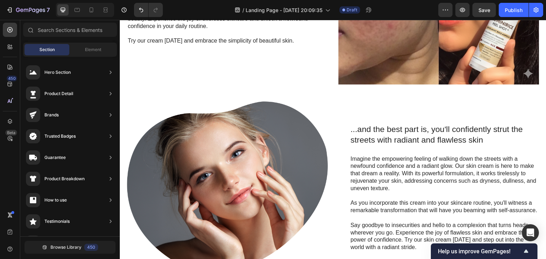
scroll to position [1268, 0]
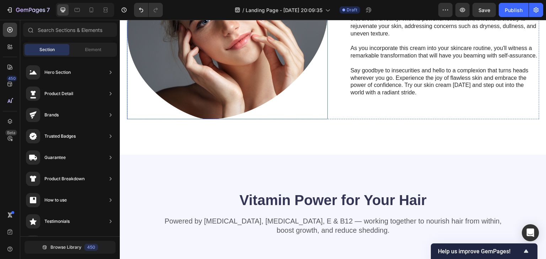
click at [237, 75] on img at bounding box center [227, 33] width 201 height 173
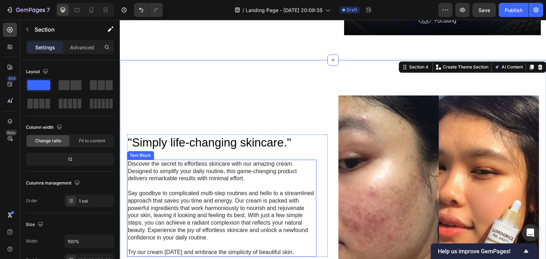
scroll to position [897, 0]
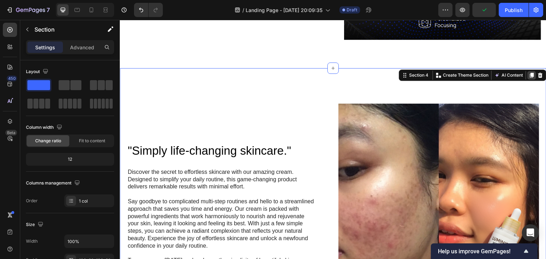
click at [529, 72] on icon at bounding box center [532, 75] width 6 height 6
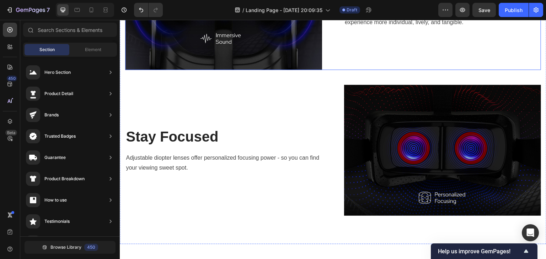
scroll to position [588, 0]
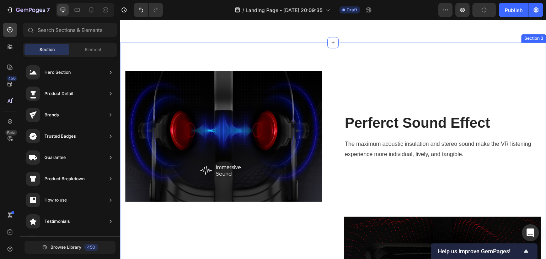
click at [517, 57] on div "Image Perferct Sound Effect Heading The maximum acoustic insulation and stereo …" at bounding box center [333, 210] width 426 height 334
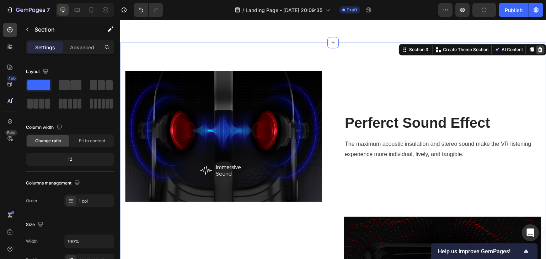
click at [538, 50] on icon at bounding box center [540, 49] width 5 height 5
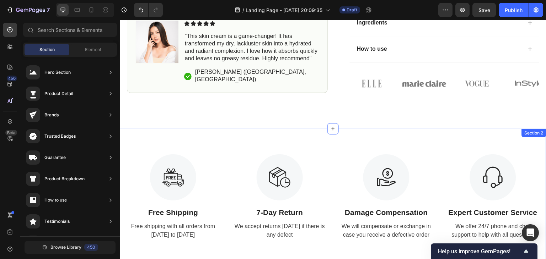
scroll to position [466, 0]
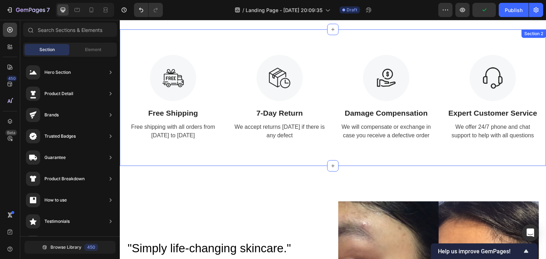
click at [414, 41] on div "Image Free Shipping Text Block Free shipping with all orders from April 1 to Ap…" at bounding box center [333, 97] width 426 height 137
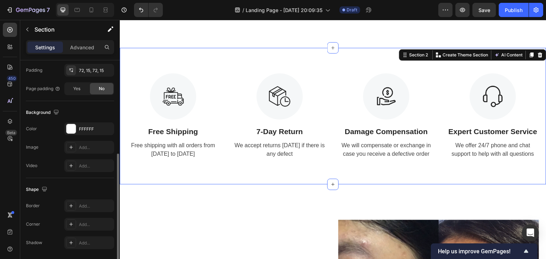
scroll to position [190, 0]
click at [71, 122] on div "FFFFFF" at bounding box center [89, 128] width 50 height 13
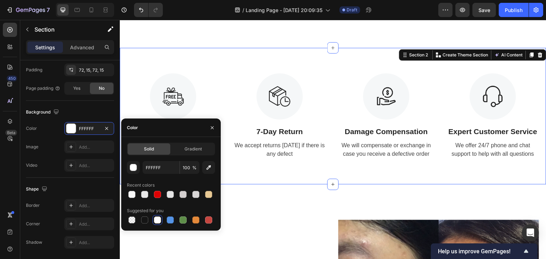
click at [214, 190] on div at bounding box center [171, 195] width 88 height 10
click at [210, 191] on div at bounding box center [208, 194] width 7 height 7
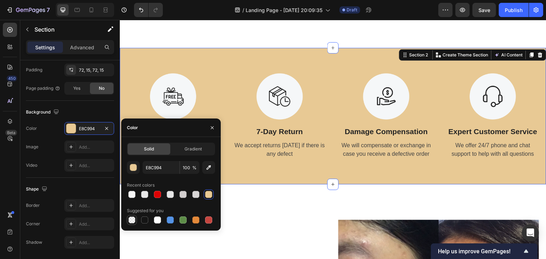
click at [130, 219] on div at bounding box center [131, 220] width 7 height 7
type input "000000"
type input "0"
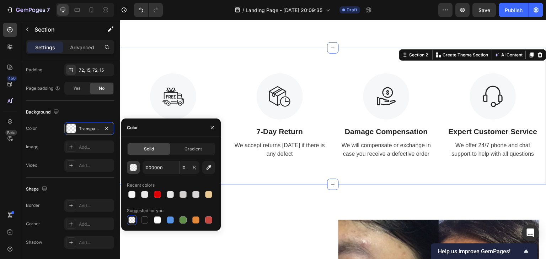
click at [131, 172] on button "button" at bounding box center [133, 167] width 13 height 13
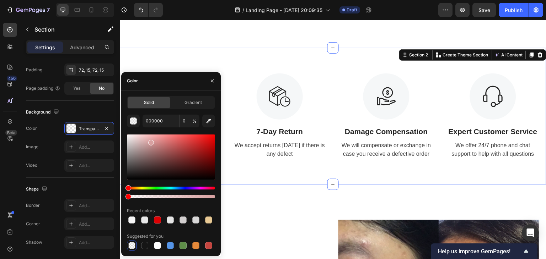
drag, startPoint x: 149, startPoint y: 162, endPoint x: 148, endPoint y: 138, distance: 23.8
click at [148, 138] on div at bounding box center [171, 157] width 88 height 45
drag, startPoint x: 147, startPoint y: 143, endPoint x: 158, endPoint y: 151, distance: 13.3
click at [158, 151] on div at bounding box center [171, 157] width 88 height 45
drag, startPoint x: 158, startPoint y: 151, endPoint x: 149, endPoint y: 150, distance: 9.3
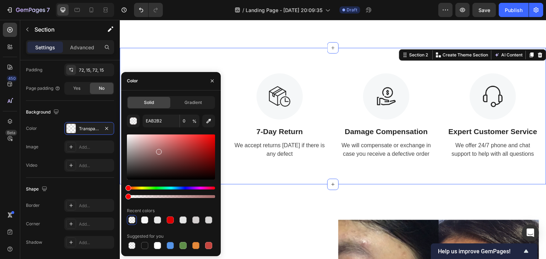
click at [156, 150] on div at bounding box center [159, 152] width 6 height 6
click at [207, 219] on div at bounding box center [208, 220] width 7 height 7
type input "D3CFCF"
type input "100"
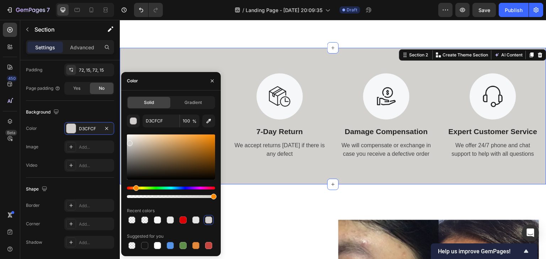
drag, startPoint x: 129, startPoint y: 188, endPoint x: 135, endPoint y: 189, distance: 5.8
click at [135, 189] on div "Hue" at bounding box center [136, 188] width 6 height 6
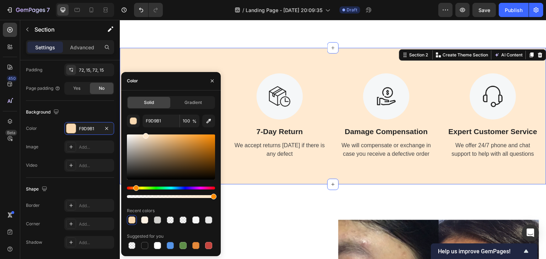
drag, startPoint x: 133, startPoint y: 148, endPoint x: 144, endPoint y: 134, distance: 17.8
click at [144, 135] on div at bounding box center [171, 157] width 88 height 45
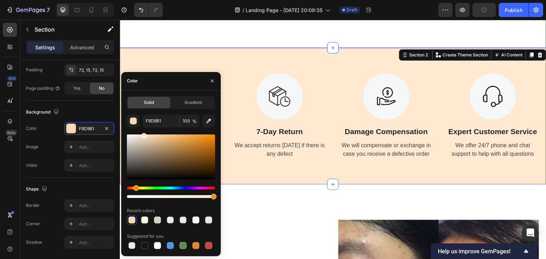
type input "FFEAD1"
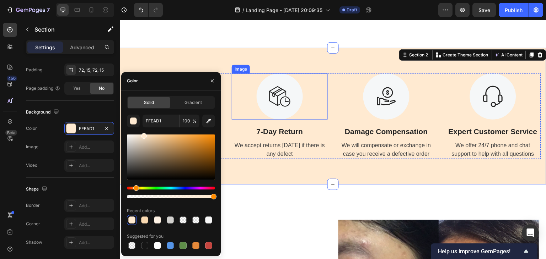
click at [290, 101] on img at bounding box center [280, 97] width 46 height 46
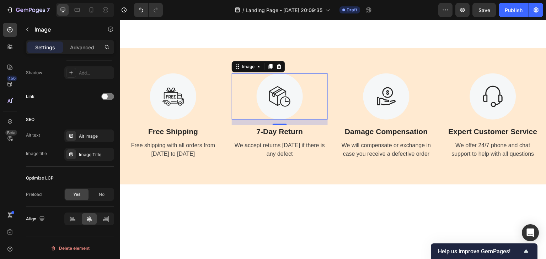
scroll to position [365, 0]
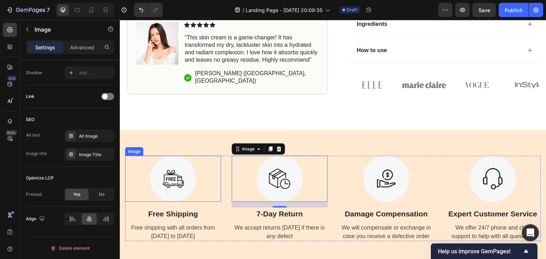
click at [174, 176] on img at bounding box center [173, 179] width 46 height 46
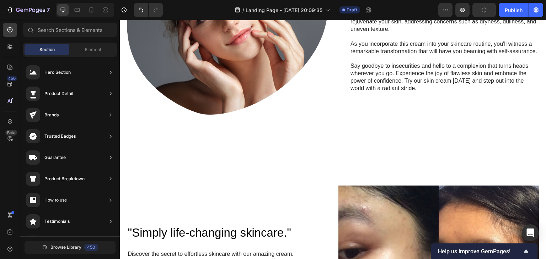
scroll to position [927, 0]
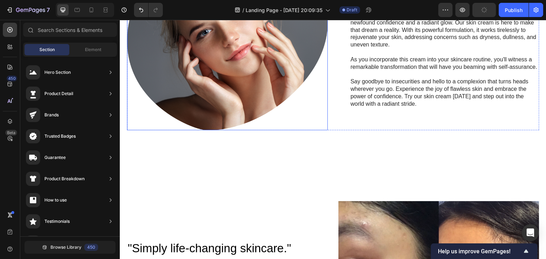
click at [287, 100] on img at bounding box center [227, 44] width 201 height 173
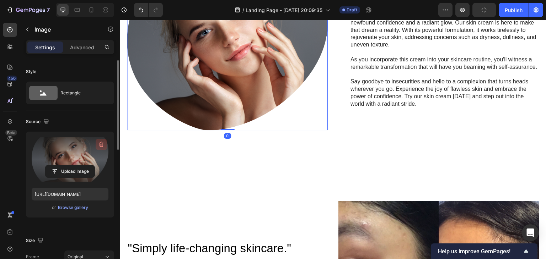
click at [102, 139] on button "button" at bounding box center [101, 144] width 11 height 11
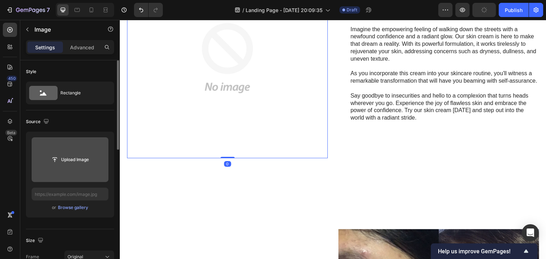
scroll to position [940, 0]
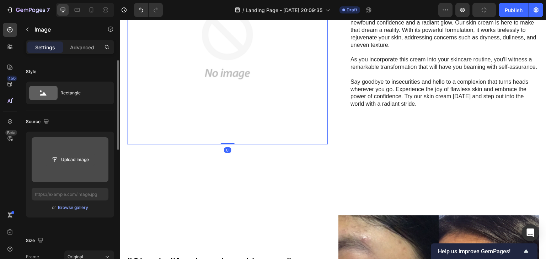
click at [65, 164] on input "file" at bounding box center [69, 160] width 49 height 12
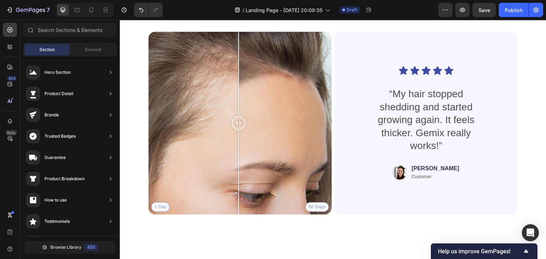
scroll to position [3301, 0]
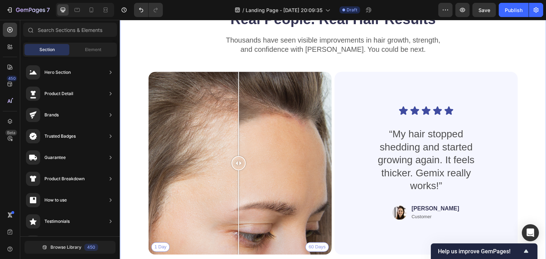
click at [523, 80] on div "Real People. Real Hair Results Heading Thousands have seen visible improvements…" at bounding box center [333, 152] width 426 height 287
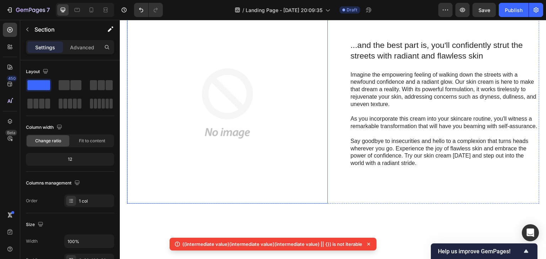
scroll to position [814, 0]
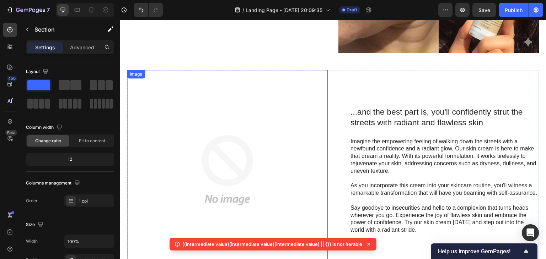
click at [244, 125] on img at bounding box center [227, 170] width 201 height 201
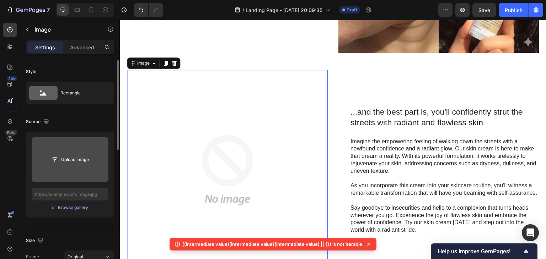
click at [68, 158] on input "file" at bounding box center [69, 160] width 49 height 12
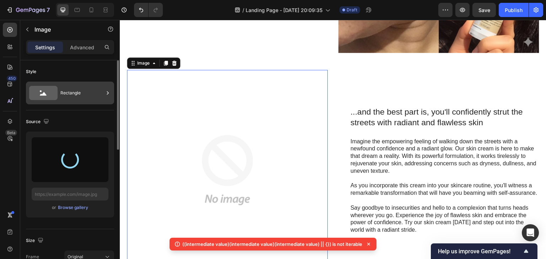
click at [74, 96] on div "Rectangle" at bounding box center [81, 93] width 43 height 16
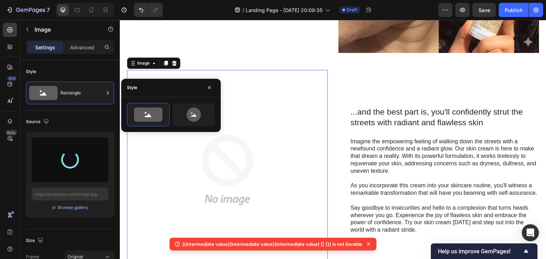
type input "https://cdn.shopify.com/s/files/1/0966/8388/4874/files/gempages_585525682461737…"
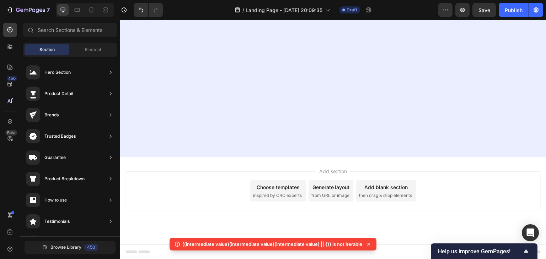
scroll to position [0, 0]
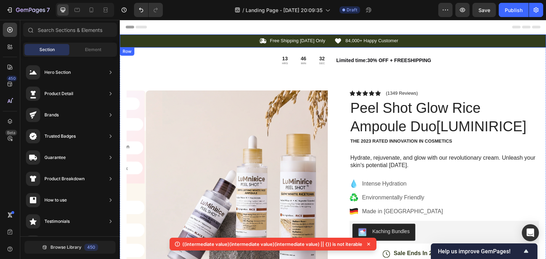
click at [450, 47] on div "Icon Free Shipping Today Only Text Block Row Icon 84,000+ Happy Customer Text B…" at bounding box center [333, 40] width 426 height 13
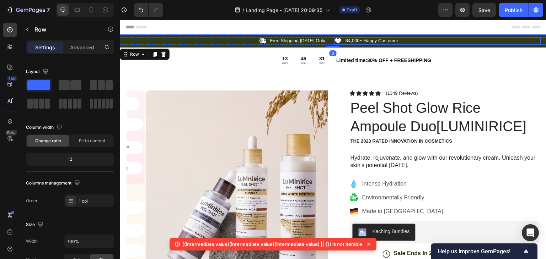
click at [440, 36] on div "Icon Free Shipping Today Only Text Block Row Icon 84,000+ Happy Customer Text B…" at bounding box center [333, 40] width 426 height 13
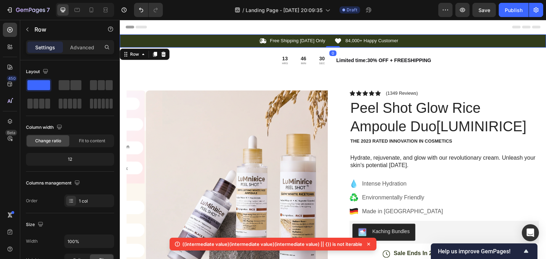
click at [490, 45] on div "Icon Free Shipping Today Only Text Block Row Icon 84,000+ Happy Customer Text B…" at bounding box center [333, 40] width 426 height 13
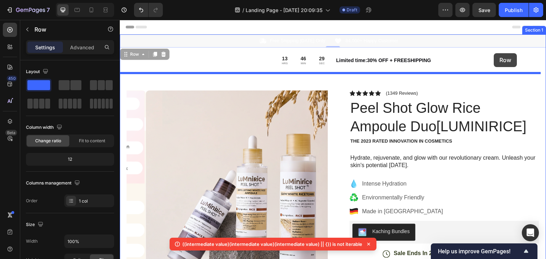
drag, startPoint x: 490, startPoint y: 45, endPoint x: 494, endPoint y: 53, distance: 9.2
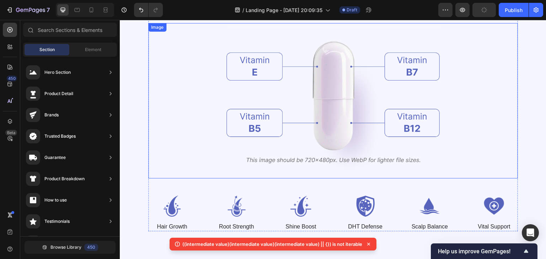
scroll to position [1623, 0]
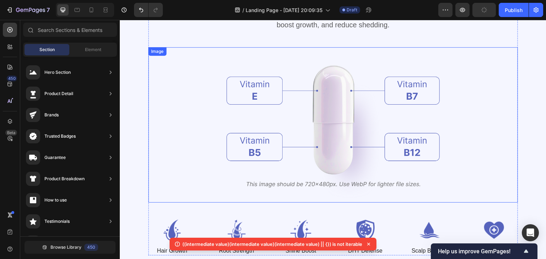
click at [208, 117] on div at bounding box center [333, 125] width 370 height 156
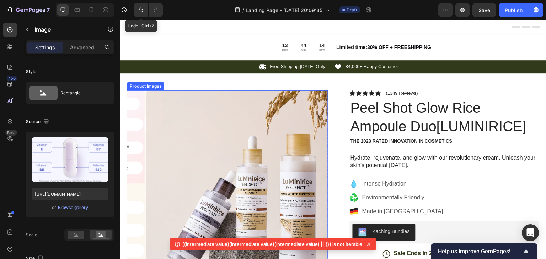
scroll to position [185, 0]
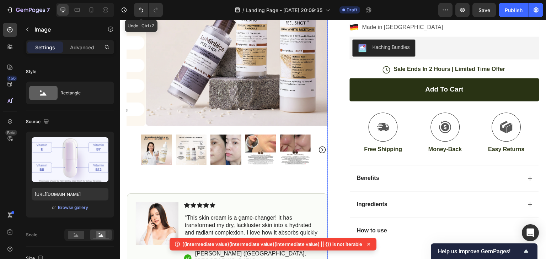
click at [185, 146] on img at bounding box center [191, 150] width 31 height 31
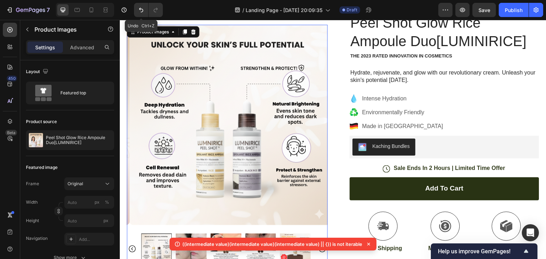
scroll to position [99, 0]
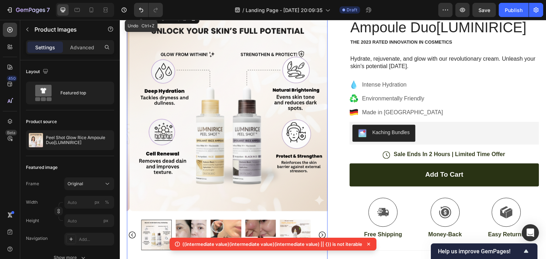
click at [182, 224] on img at bounding box center [191, 235] width 31 height 31
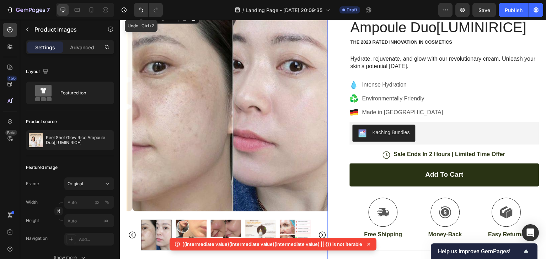
click at [186, 228] on img at bounding box center [191, 235] width 31 height 31
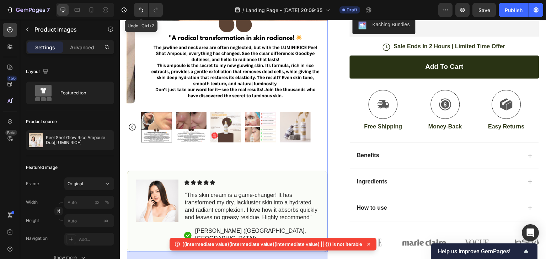
scroll to position [207, 0]
click at [230, 123] on img at bounding box center [225, 127] width 31 height 31
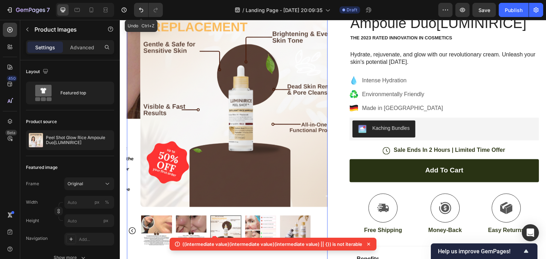
scroll to position [104, 0]
click at [261, 232] on img at bounding box center [260, 231] width 31 height 31
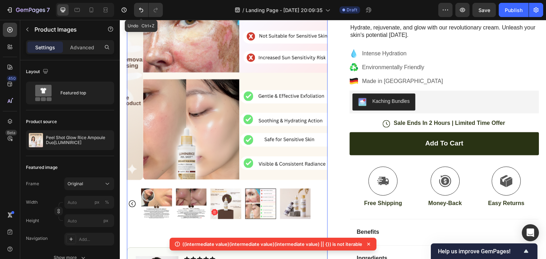
scroll to position [132, 0]
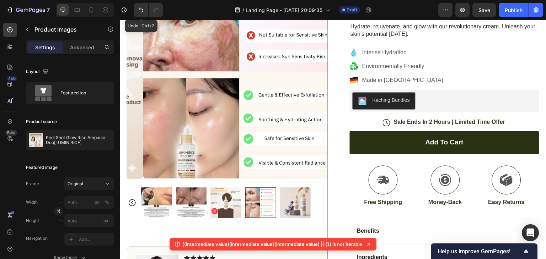
click at [295, 197] on img at bounding box center [295, 203] width 31 height 31
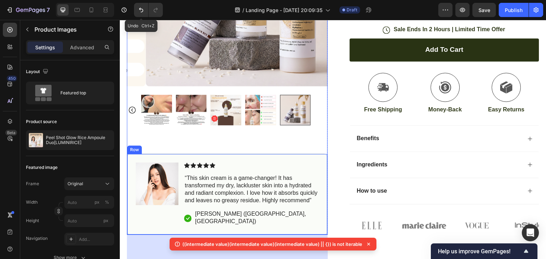
scroll to position [223, 0]
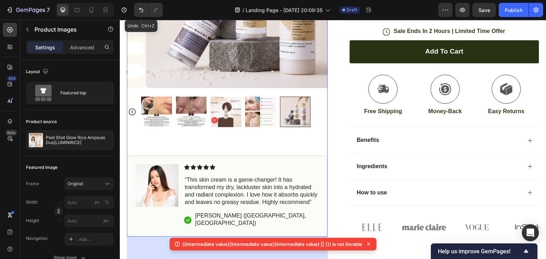
click at [189, 105] on img at bounding box center [191, 112] width 31 height 31
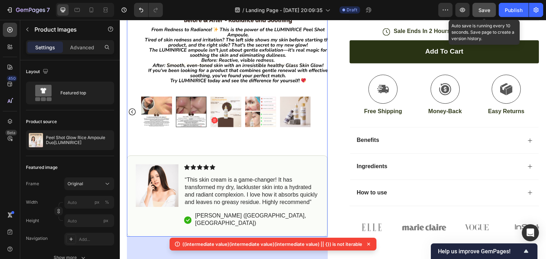
click at [473, 12] on button "Save" at bounding box center [483, 10] width 23 height 14
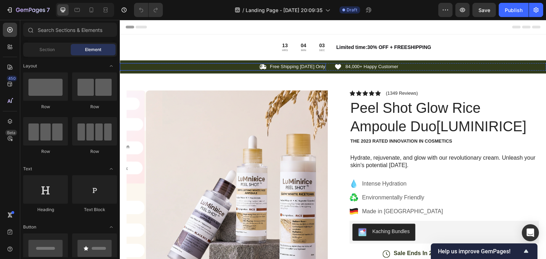
click at [237, 67] on div "Icon Free Shipping [DATE] Only Text Block Row" at bounding box center [223, 66] width 206 height 7
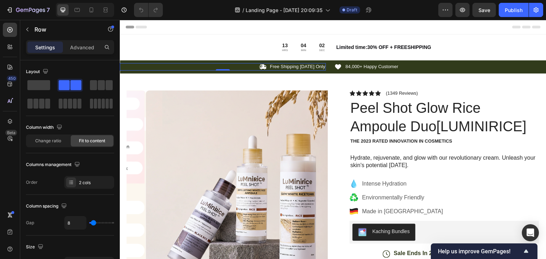
click at [235, 63] on div "Icon Free Shipping [DATE] Only Text Block Row 0" at bounding box center [223, 66] width 206 height 7
click at [232, 61] on div "Icon Free Shipping [DATE] Only Text Block Row 0 Icon 84,000+ Happy Customer Tex…" at bounding box center [333, 66] width 426 height 13
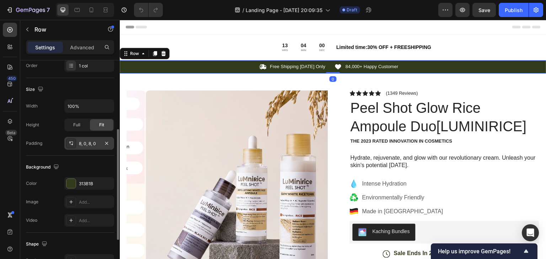
scroll to position [136, 0]
click at [71, 184] on div at bounding box center [70, 183] width 9 height 9
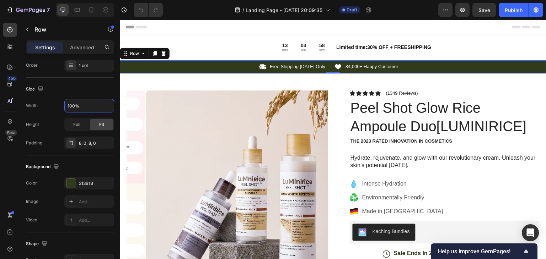
drag, startPoint x: 205, startPoint y: 129, endPoint x: 145, endPoint y: 209, distance: 99.5
click at [75, 186] on div at bounding box center [70, 183] width 9 height 9
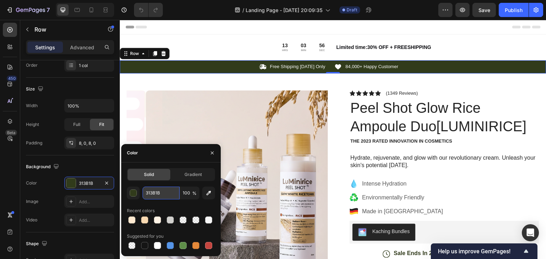
click at [143, 194] on input "313B1B" at bounding box center [160, 193] width 37 height 13
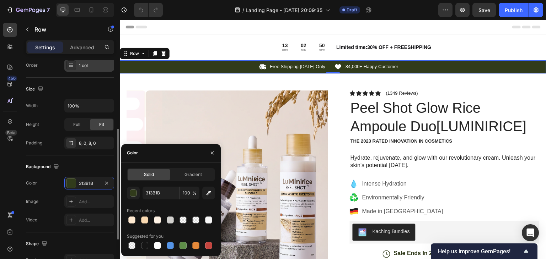
click at [83, 64] on div "1 col" at bounding box center [95, 66] width 33 height 6
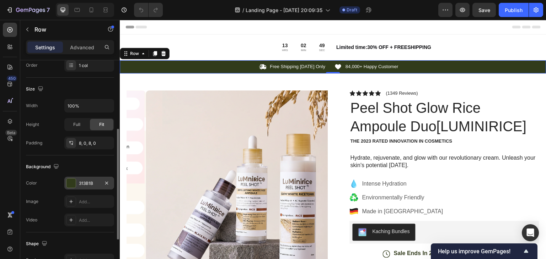
click at [71, 182] on div at bounding box center [70, 183] width 9 height 9
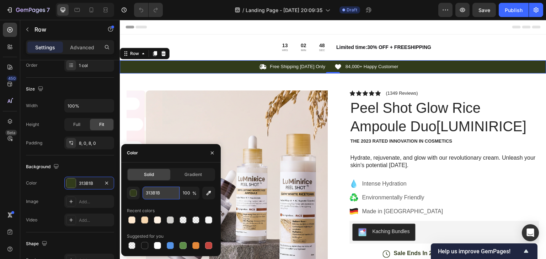
click at [170, 192] on input "313B1B" at bounding box center [160, 193] width 37 height 13
drag, startPoint x: 170, startPoint y: 192, endPoint x: 147, endPoint y: 193, distance: 23.1
click at [147, 193] on input "text" at bounding box center [160, 193] width 37 height 13
click at [146, 194] on input "text" at bounding box center [160, 193] width 37 height 13
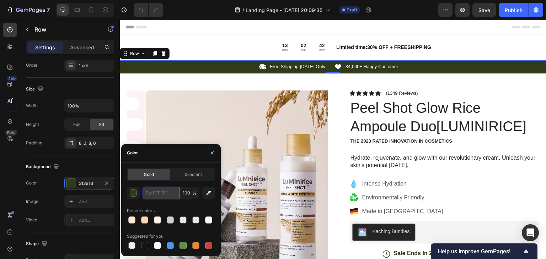
click at [145, 193] on input "text" at bounding box center [160, 193] width 37 height 13
drag, startPoint x: 145, startPoint y: 193, endPoint x: 157, endPoint y: 193, distance: 12.4
click at [157, 193] on input "text" at bounding box center [160, 193] width 37 height 13
type input "313B1B"
paste input "EDE6D6"
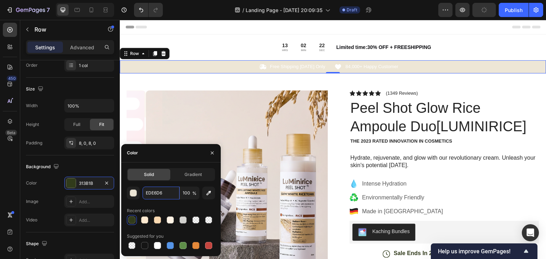
type input "EDE6D6"
paste input "F4C2C2"
type input "F4C2C2"
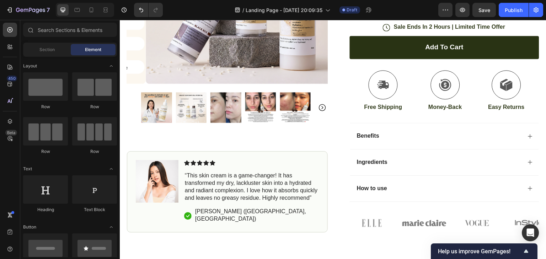
scroll to position [433, 0]
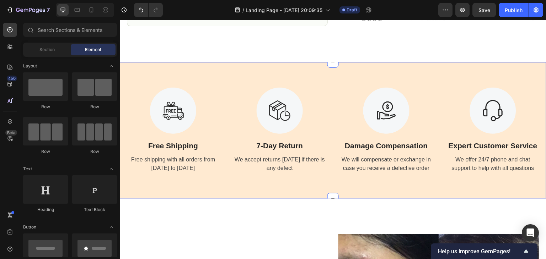
click at [460, 80] on div "Image Free Shipping Text Block Free shipping with all orders from [DATE] to [DA…" at bounding box center [333, 130] width 426 height 137
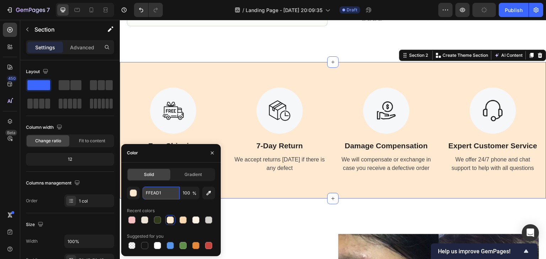
click at [160, 195] on input "FFEAD1" at bounding box center [160, 193] width 37 height 13
paste input "FFDFAF"
type input "FFDFAF"
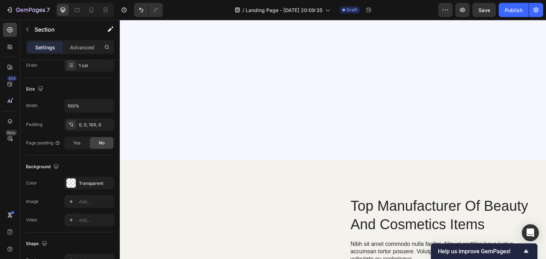
scroll to position [1754, 0]
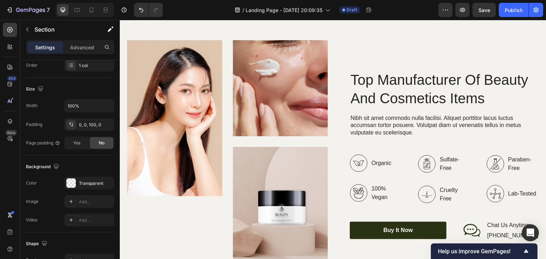
click at [64, 184] on div "F5F6FF" at bounding box center [89, 183] width 50 height 13
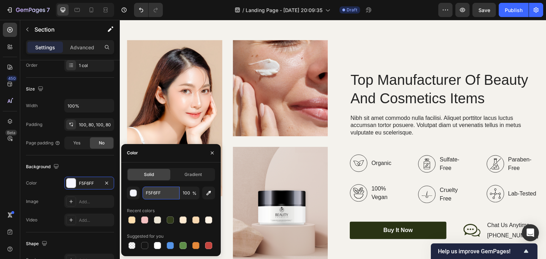
click at [165, 192] on input "F5F6FF" at bounding box center [160, 193] width 37 height 13
paste input "FFDFAF"
type input "FFDFAF"
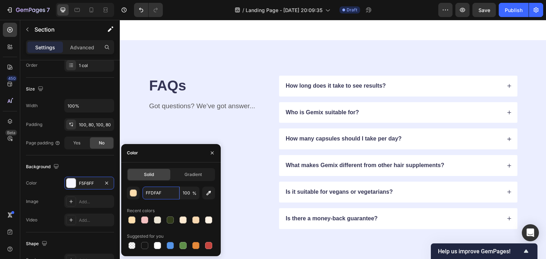
scroll to position [3763, 0]
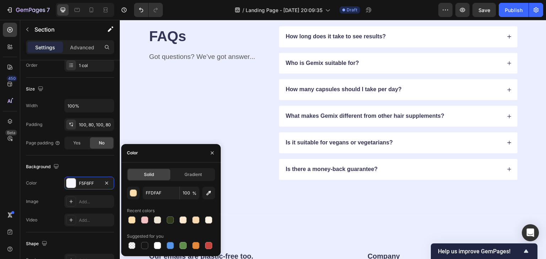
click at [527, 70] on div "FAQs Heading Got questions? We’ve got answer... Text Block How long does it tak…" at bounding box center [333, 103] width 426 height 225
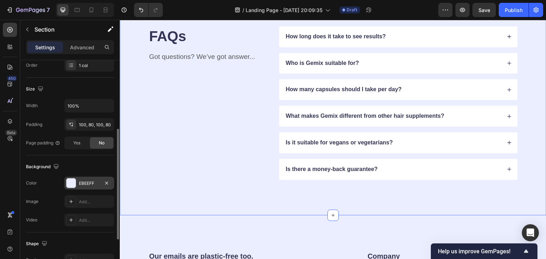
click at [75, 183] on div at bounding box center [70, 183] width 9 height 9
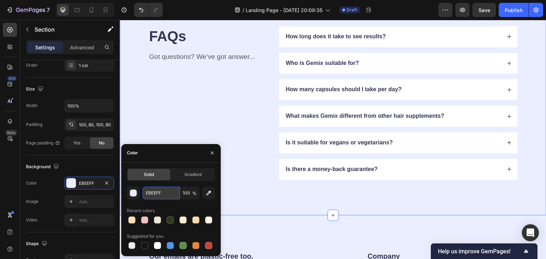
click at [162, 194] on input "EBEEFF" at bounding box center [160, 193] width 37 height 13
paste input "FFDFAF"
type input "FFDFAF"
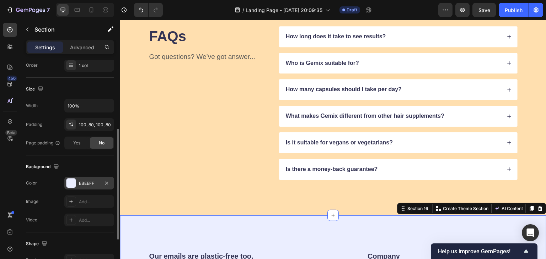
click at [71, 181] on div at bounding box center [70, 183] width 9 height 9
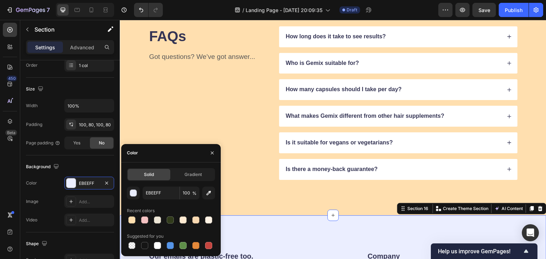
click at [157, 186] on div "Solid Gradient EBEEFF 100 % Recent colors Suggested for you" at bounding box center [171, 209] width 88 height 82
click at [161, 192] on input "EBEEFF" at bounding box center [160, 193] width 37 height 13
paste input "FFDFAF"
type input "FFDFAF"
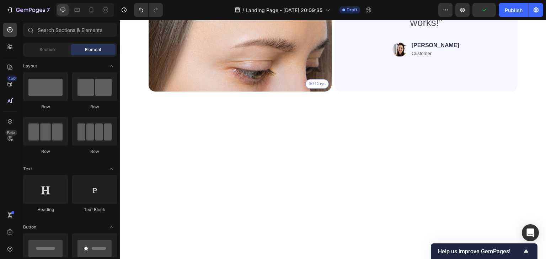
scroll to position [3286, 0]
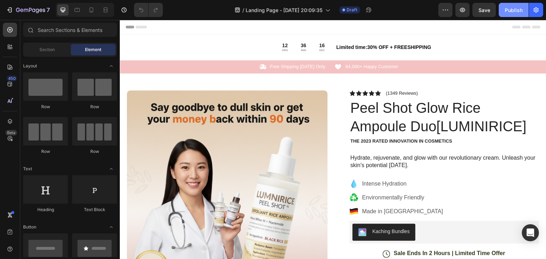
click at [513, 10] on div "Publish" at bounding box center [514, 9] width 18 height 7
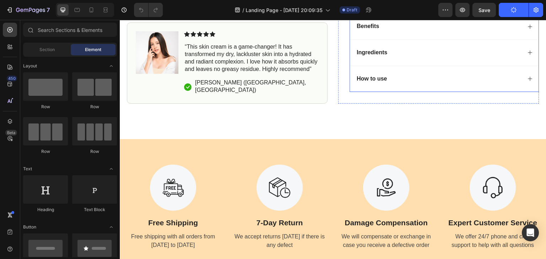
scroll to position [433, 0]
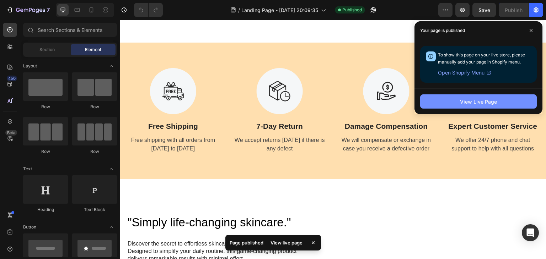
click at [451, 107] on button "View Live Page" at bounding box center [478, 102] width 117 height 14
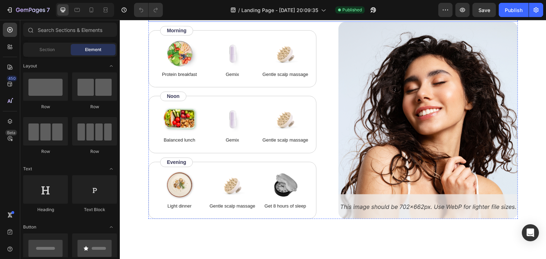
scroll to position [2948, 0]
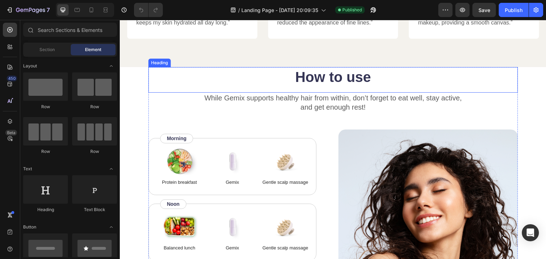
click at [300, 77] on h2 "How to use" at bounding box center [333, 77] width 370 height 20
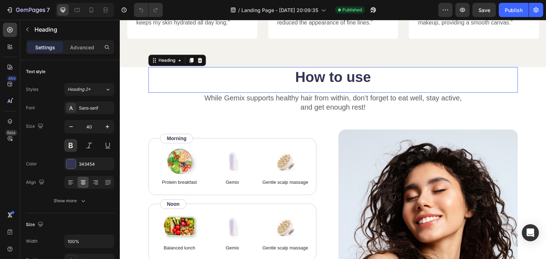
click at [300, 77] on h2 "How to use" at bounding box center [333, 77] width 370 height 20
click at [300, 77] on p "How to use" at bounding box center [333, 77] width 368 height 18
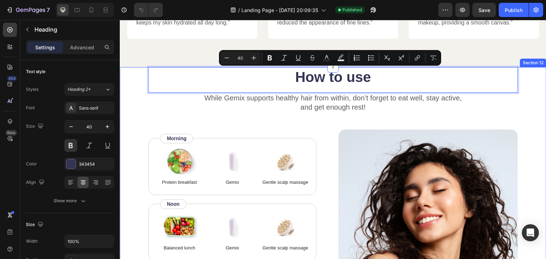
click at [137, 106] on div "How to use Heading 0 While Gemix supports healthy hair from within, don’t forge…" at bounding box center [333, 215] width 426 height 296
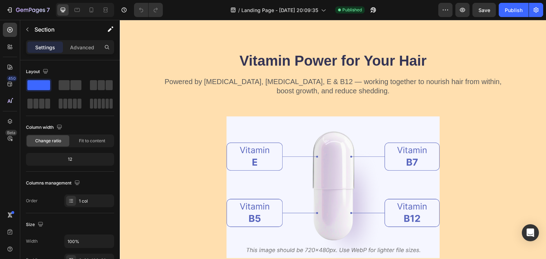
scroll to position [1444, 0]
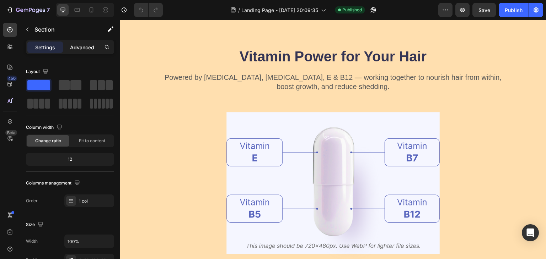
click at [84, 49] on p "Advanced" at bounding box center [82, 47] width 24 height 7
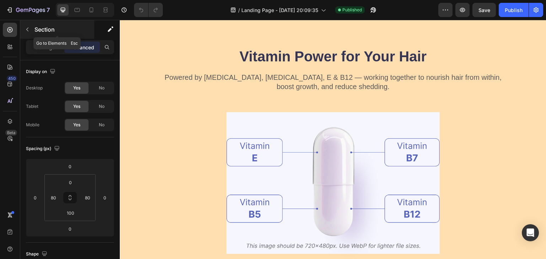
click at [30, 31] on button "button" at bounding box center [27, 29] width 11 height 11
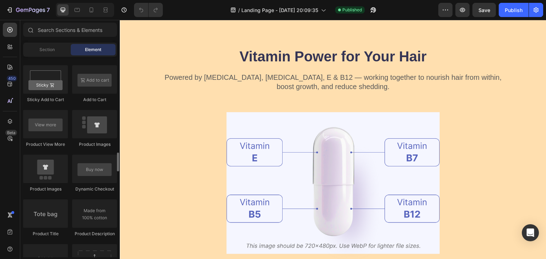
scroll to position [1002, 0]
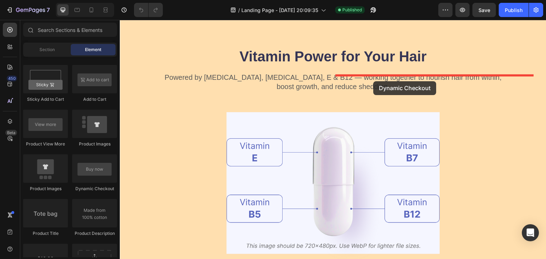
drag, startPoint x: 219, startPoint y: 182, endPoint x: 373, endPoint y: 81, distance: 184.7
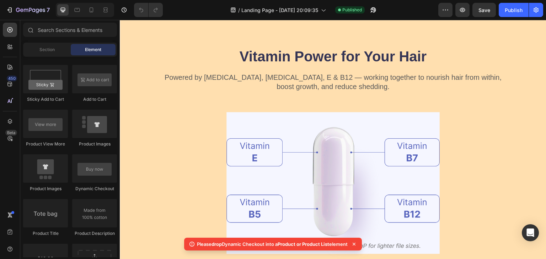
scroll to position [1411, 0]
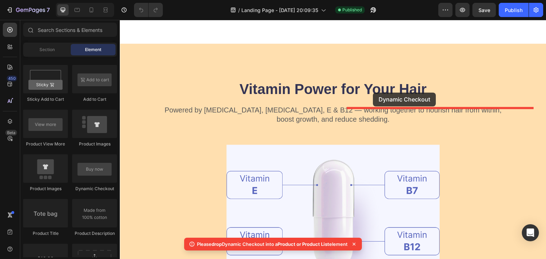
drag, startPoint x: 217, startPoint y: 190, endPoint x: 373, endPoint y: 89, distance: 185.5
drag, startPoint x: 157, startPoint y: 147, endPoint x: 387, endPoint y: 97, distance: 234.9
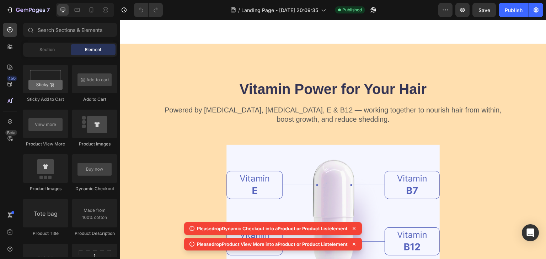
scroll to position [1286, 0]
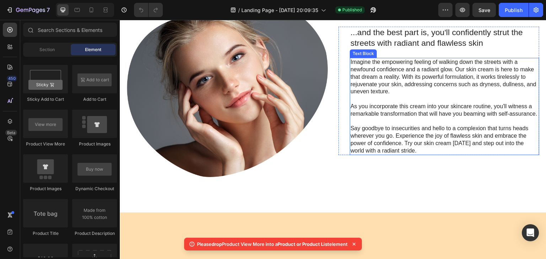
click at [355, 155] on p "Say goodbye to insecurities and hello to a complexion that turns heads wherever…" at bounding box center [444, 139] width 188 height 29
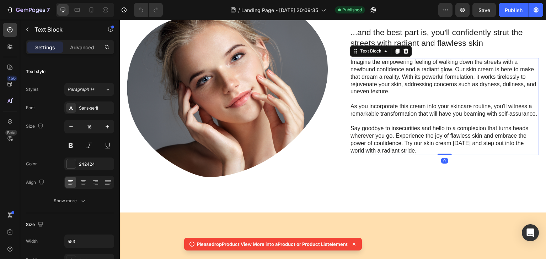
click at [350, 155] on p "Say goodbye to insecurities and hello to a complexion that turns heads wherever…" at bounding box center [444, 139] width 188 height 29
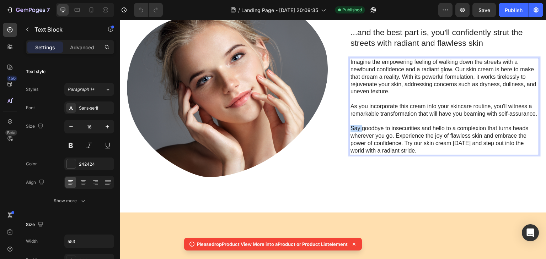
click at [350, 155] on p "Say goodbye to insecurities and hello to a complexion that turns heads wherever…" at bounding box center [444, 139] width 188 height 29
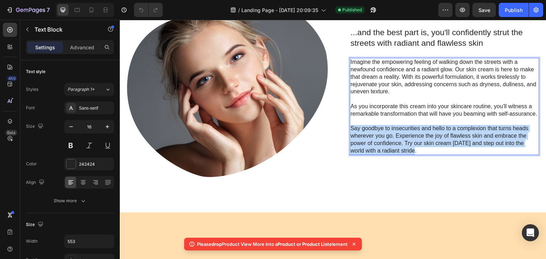
click at [350, 155] on p "Say goodbye to insecurities and hello to a complexion that turns heads wherever…" at bounding box center [444, 139] width 188 height 29
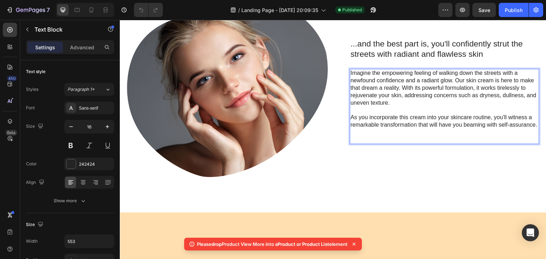
scroll to position [1297, 0]
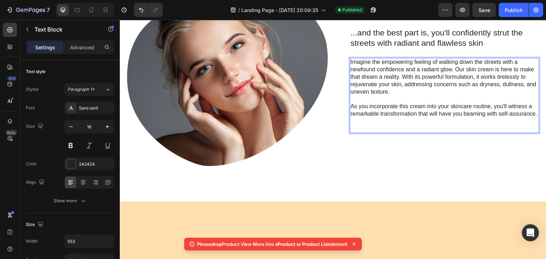
click at [366, 133] on p "Rich Text Editor. Editing area: main" at bounding box center [444, 128] width 188 height 7
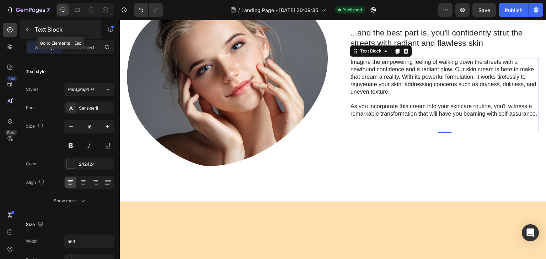
click at [23, 33] on button "button" at bounding box center [27, 29] width 11 height 11
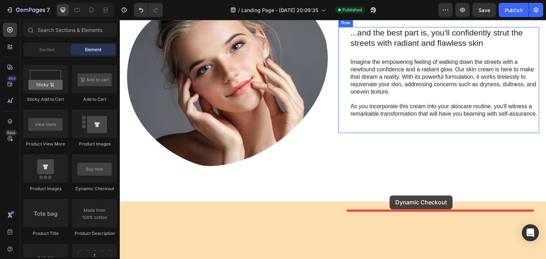
drag, startPoint x: 218, startPoint y: 194, endPoint x: 390, endPoint y: 196, distance: 171.6
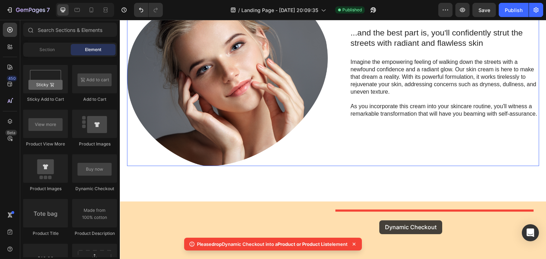
drag, startPoint x: 208, startPoint y: 189, endPoint x: 379, endPoint y: 221, distance: 174.6
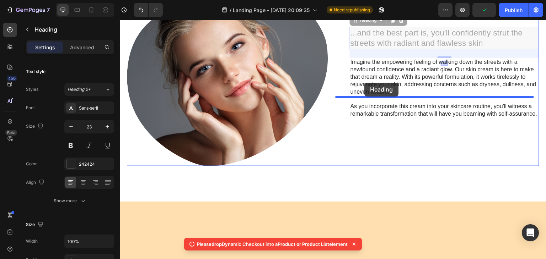
drag, startPoint x: 391, startPoint y: 106, endPoint x: 365, endPoint y: 83, distance: 35.0
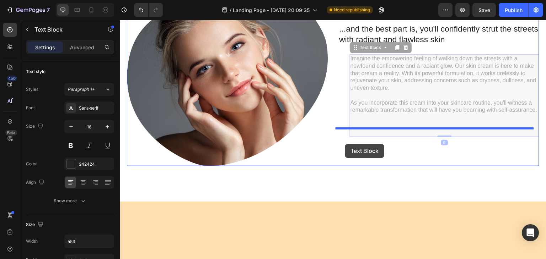
drag, startPoint x: 392, startPoint y: 152, endPoint x: 345, endPoint y: 144, distance: 47.9
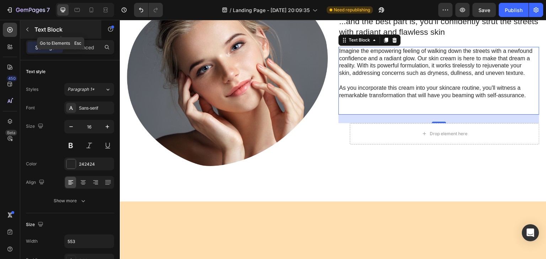
click at [26, 32] on icon "button" at bounding box center [28, 30] width 6 height 6
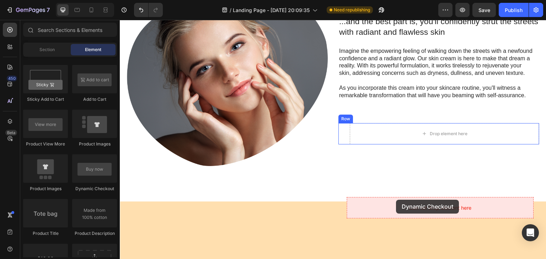
drag, startPoint x: 210, startPoint y: 194, endPoint x: 396, endPoint y: 200, distance: 186.6
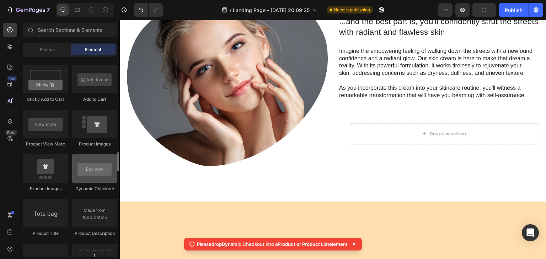
click at [96, 176] on div at bounding box center [94, 169] width 45 height 28
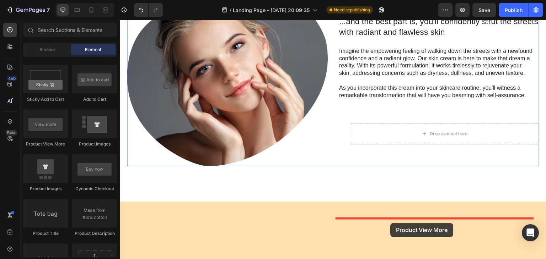
drag, startPoint x: 162, startPoint y: 147, endPoint x: 390, endPoint y: 223, distance: 240.6
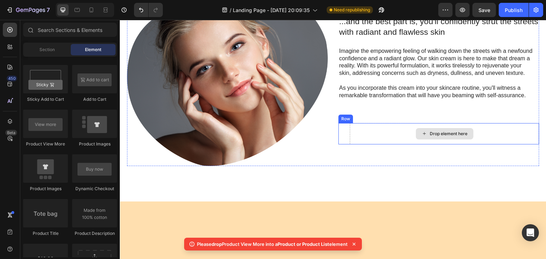
click at [429, 140] on div "Drop element here" at bounding box center [445, 133] width 58 height 11
click at [421, 137] on icon at bounding box center [424, 134] width 6 height 6
click at [420, 140] on div "Drop element here" at bounding box center [445, 133] width 58 height 11
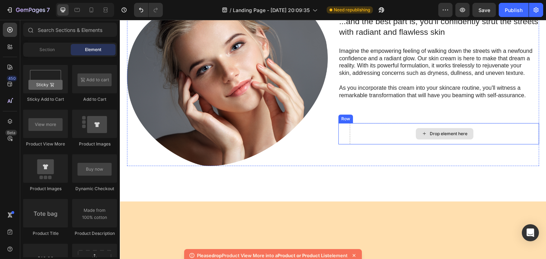
click at [392, 145] on div "Drop element here" at bounding box center [444, 133] width 189 height 21
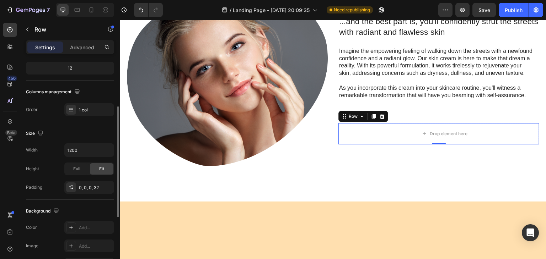
scroll to position [0, 0]
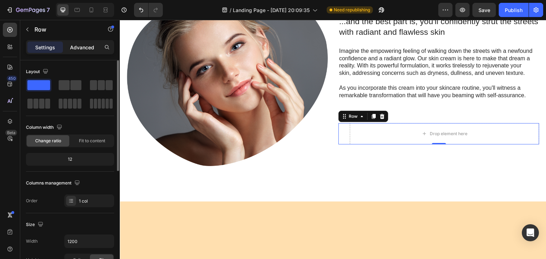
click at [79, 47] on p "Advanced" at bounding box center [82, 47] width 24 height 7
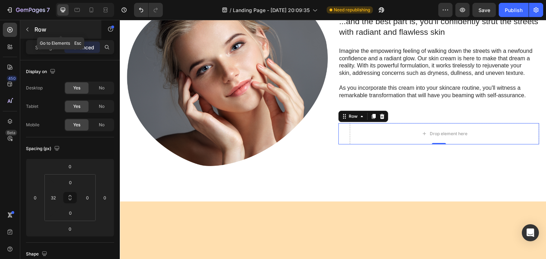
click at [24, 34] on button "button" at bounding box center [27, 29] width 11 height 11
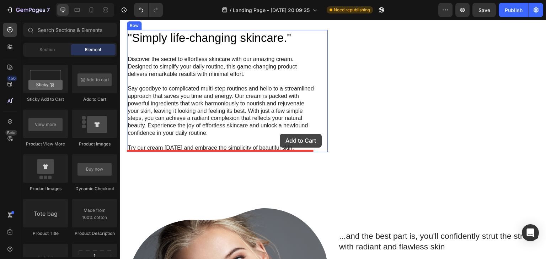
scroll to position [1148, 0]
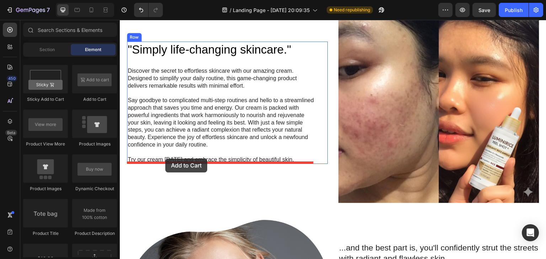
drag, startPoint x: 211, startPoint y: 103, endPoint x: 165, endPoint y: 159, distance: 72.7
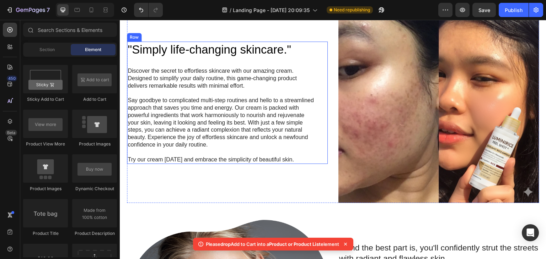
click at [322, 42] on div ""Simply life-changing skincare." Heading Discover the secret to effortless skin…" at bounding box center [227, 103] width 201 height 123
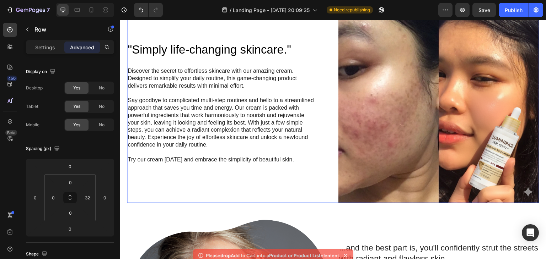
click at [328, 26] on div ""Simply life-changing skincare." Heading Discover the secret to effortless skin…" at bounding box center [333, 102] width 412 height 201
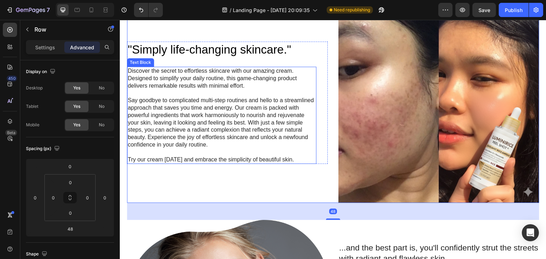
scroll to position [1022, 0]
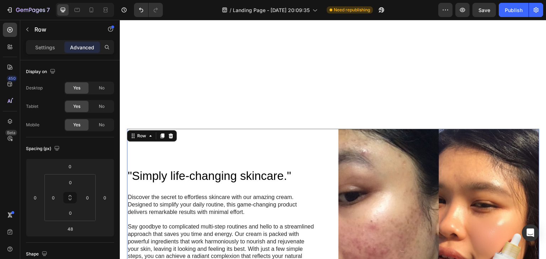
click at [213, 139] on div ""Simply life-changing skincare." Heading Discover the secret to effortless skin…" at bounding box center [227, 229] width 201 height 201
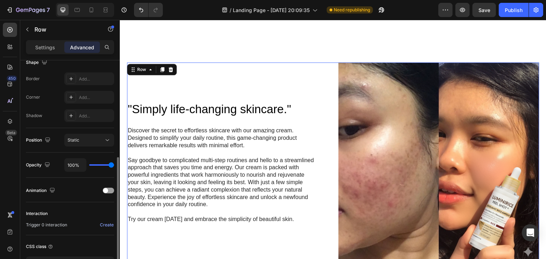
scroll to position [219, 0]
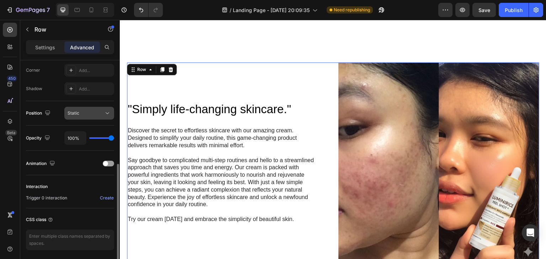
click at [81, 107] on button "Static" at bounding box center [89, 113] width 50 height 13
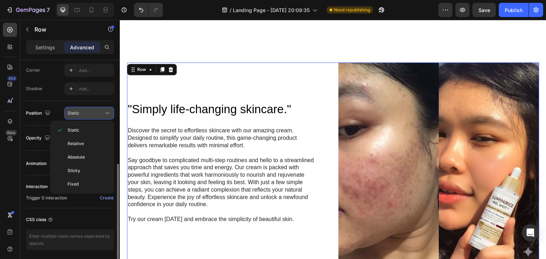
click at [80, 114] on div "Static" at bounding box center [86, 113] width 36 height 6
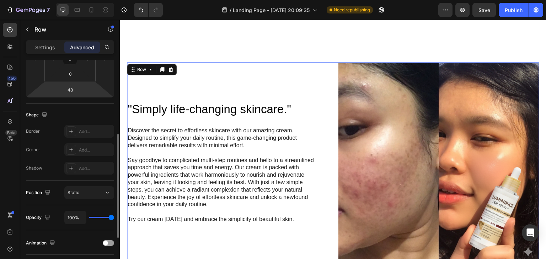
scroll to position [145, 0]
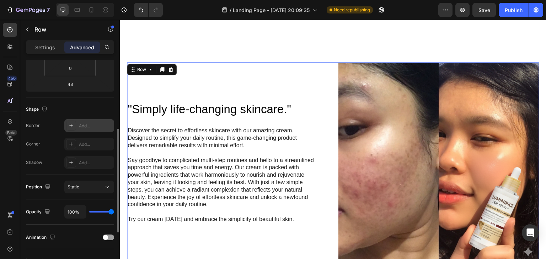
click at [73, 124] on icon at bounding box center [71, 126] width 6 height 6
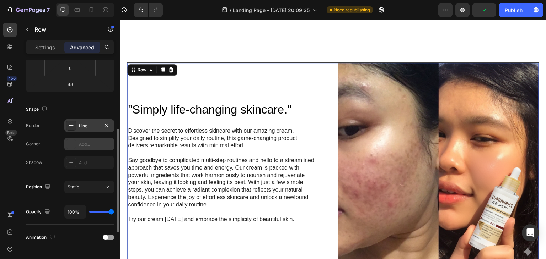
click at [71, 144] on icon at bounding box center [71, 144] width 4 height 4
click at [73, 158] on div at bounding box center [71, 163] width 10 height 10
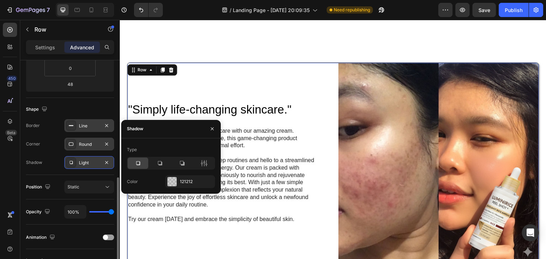
scroll to position [178, 0]
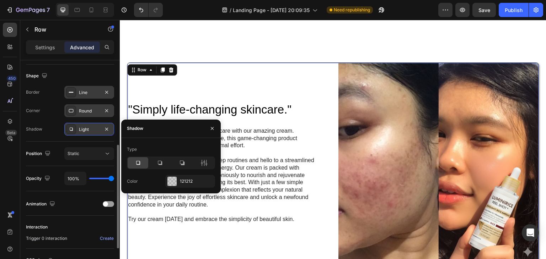
click at [73, 158] on button "Static" at bounding box center [89, 153] width 50 height 13
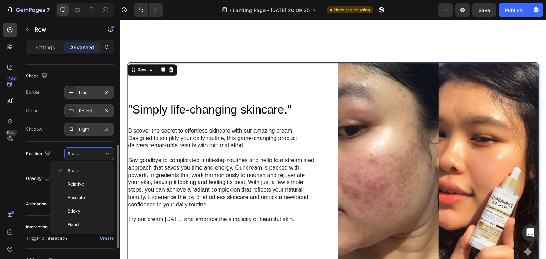
click at [73, 158] on button "Static" at bounding box center [89, 153] width 50 height 13
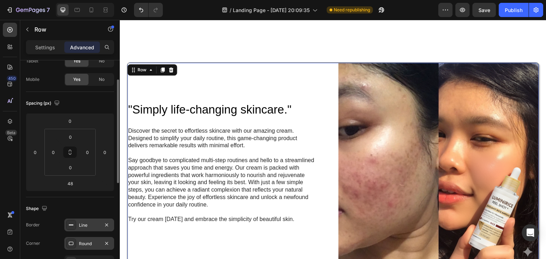
scroll to position [0, 0]
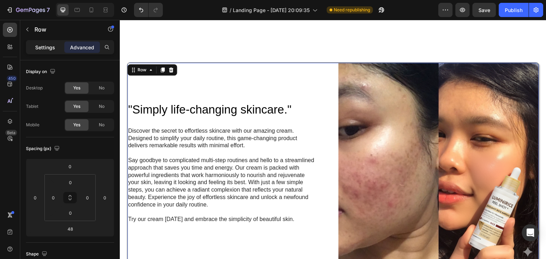
click at [40, 47] on p "Settings" at bounding box center [45, 47] width 20 height 7
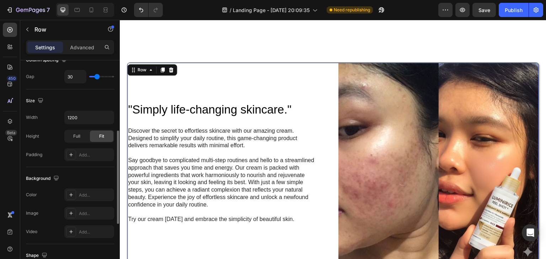
scroll to position [294, 0]
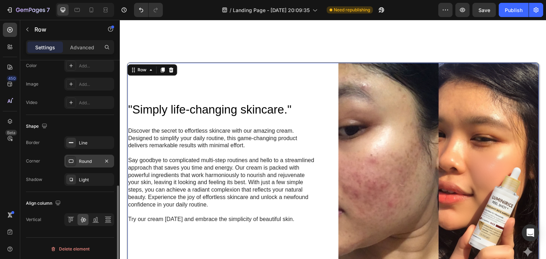
click at [90, 160] on div "Round" at bounding box center [89, 161] width 21 height 6
click at [83, 174] on div "Light" at bounding box center [89, 179] width 50 height 13
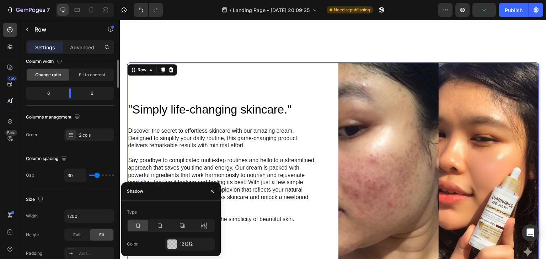
scroll to position [0, 0]
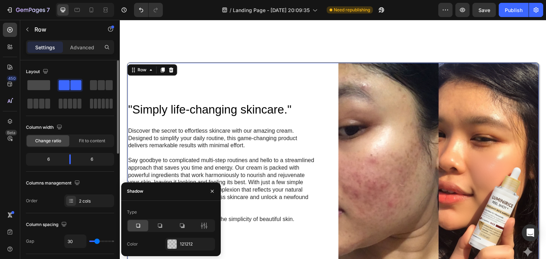
click at [34, 79] on div at bounding box center [39, 85] width 26 height 13
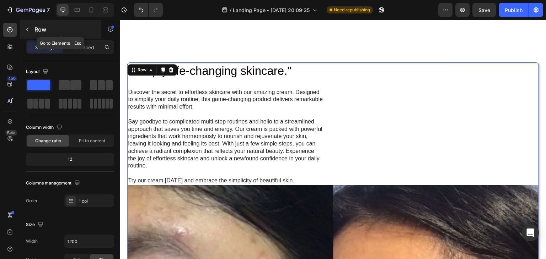
click at [30, 29] on icon "button" at bounding box center [28, 30] width 6 height 6
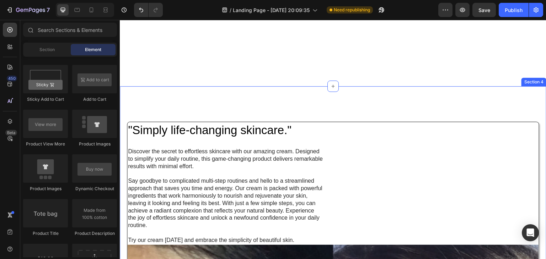
scroll to position [1024, 0]
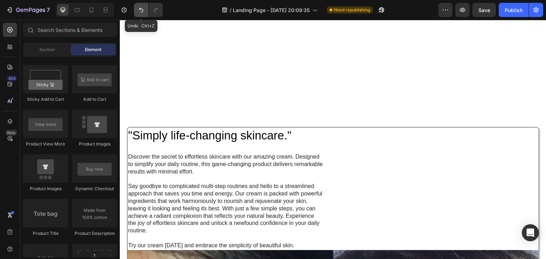
click at [135, 9] on button "Undo/Redo" at bounding box center [141, 10] width 14 height 14
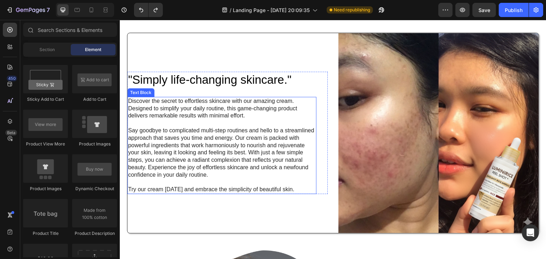
scroll to position [1084, 0]
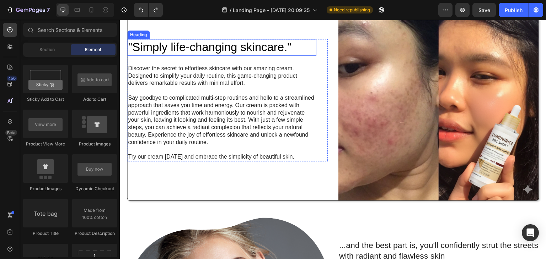
click at [190, 56] on h2 ""Simply life-changing skincare."" at bounding box center [221, 47] width 189 height 17
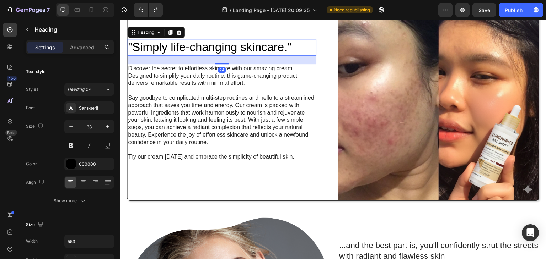
click at [173, 35] on icon at bounding box center [170, 32] width 6 height 6
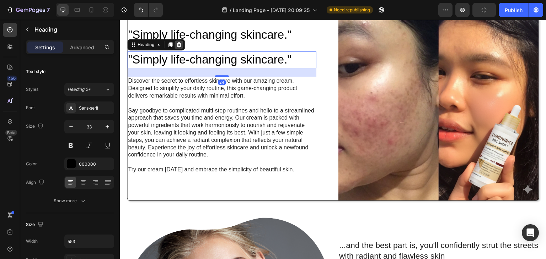
click at [180, 49] on div at bounding box center [178, 45] width 9 height 9
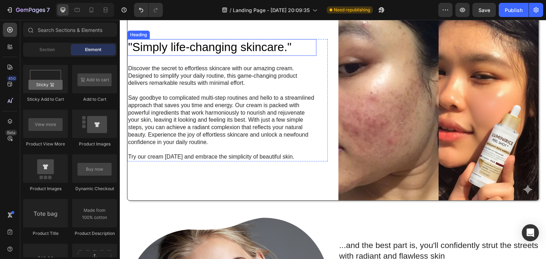
click at [193, 56] on h2 ""Simply life-changing skincare."" at bounding box center [221, 47] width 189 height 17
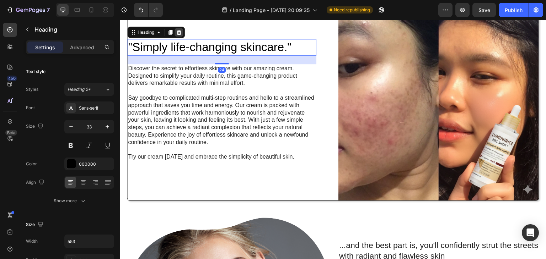
click at [176, 35] on icon at bounding box center [179, 32] width 6 height 6
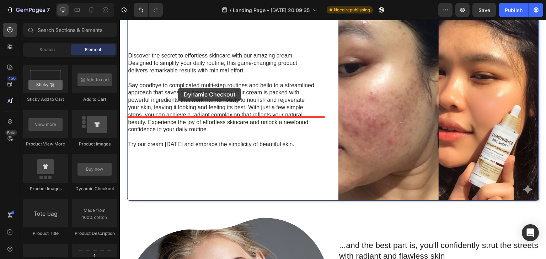
drag, startPoint x: 218, startPoint y: 191, endPoint x: 178, endPoint y: 87, distance: 110.8
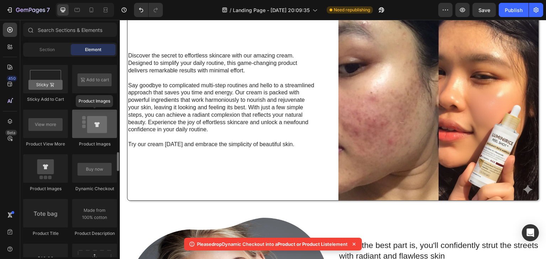
click at [103, 123] on div at bounding box center [94, 124] width 45 height 28
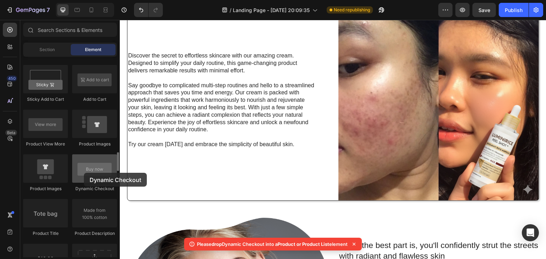
click at [84, 173] on div at bounding box center [94, 169] width 45 height 28
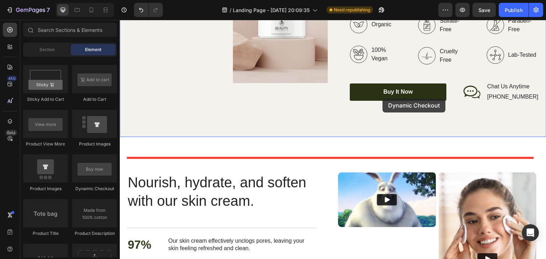
scroll to position [2012, 0]
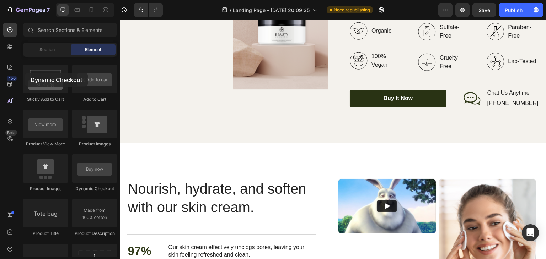
drag, startPoint x: 107, startPoint y: 179, endPoint x: 0, endPoint y: 81, distance: 144.6
click at [0, 81] on div "450 Beta Sections(18) Elements(83) Section Element Hero Section Product Detail …" at bounding box center [60, 139] width 120 height 239
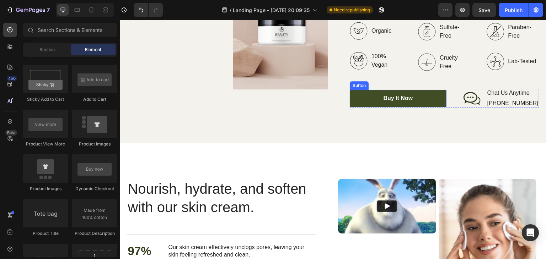
click at [365, 107] on link "Buy It Now" at bounding box center [398, 98] width 97 height 17
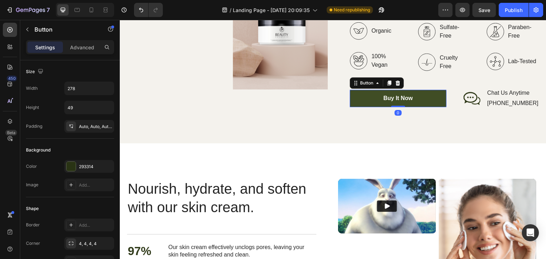
drag, startPoint x: 385, startPoint y: 110, endPoint x: 370, endPoint y: 125, distance: 20.4
click at [386, 86] on icon at bounding box center [389, 83] width 6 height 6
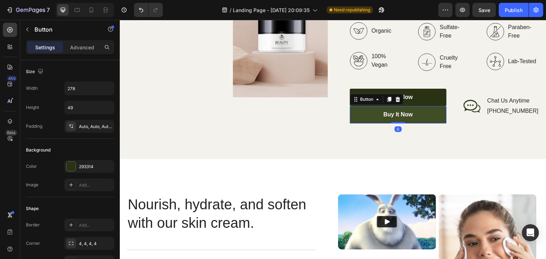
click at [369, 124] on link "Buy It Now" at bounding box center [398, 114] width 97 height 17
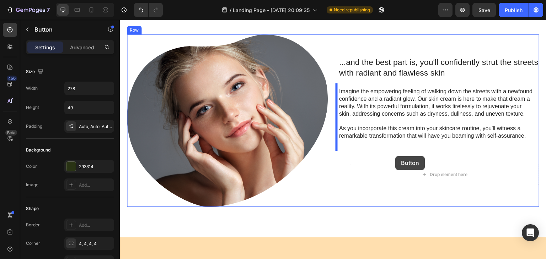
scroll to position [1302, 0]
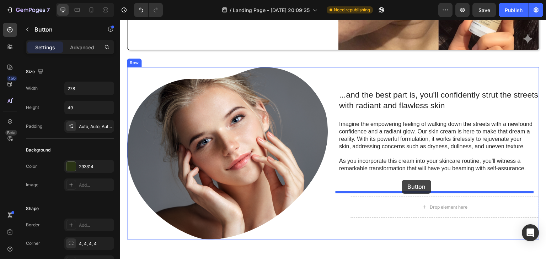
drag, startPoint x: 369, startPoint y: 135, endPoint x: 402, endPoint y: 180, distance: 55.9
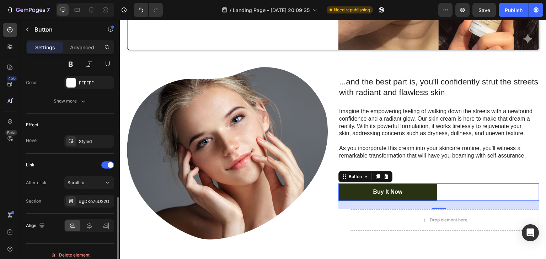
scroll to position [326, 0]
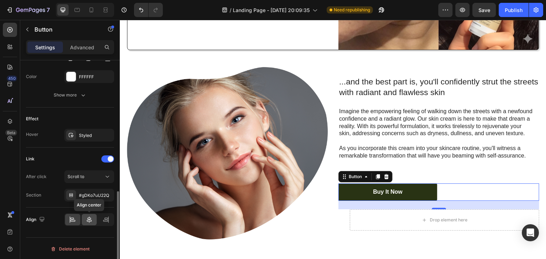
click at [91, 218] on icon at bounding box center [89, 219] width 7 height 7
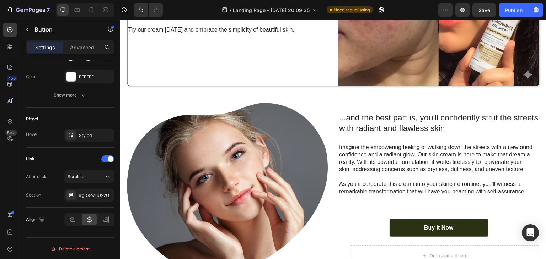
scroll to position [1267, 0]
